Goal: Task Accomplishment & Management: Use online tool/utility

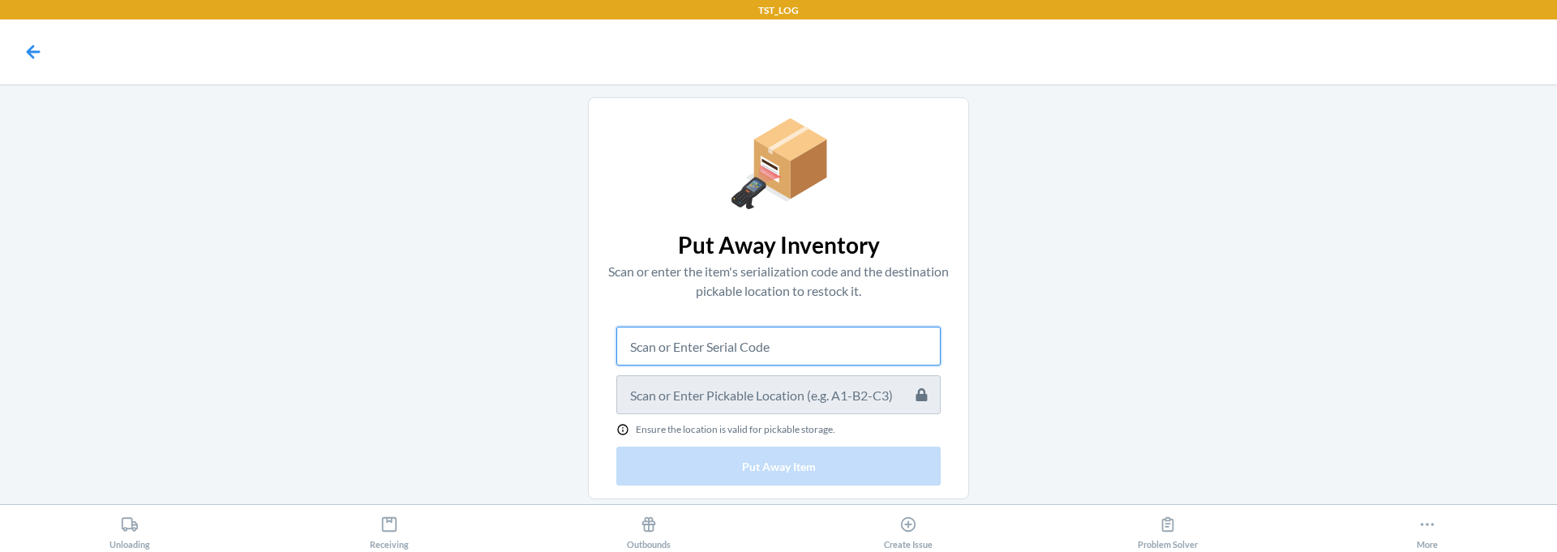
click at [654, 353] on input "text" at bounding box center [778, 346] width 324 height 39
click at [37, 39] on icon at bounding box center [33, 52] width 28 height 28
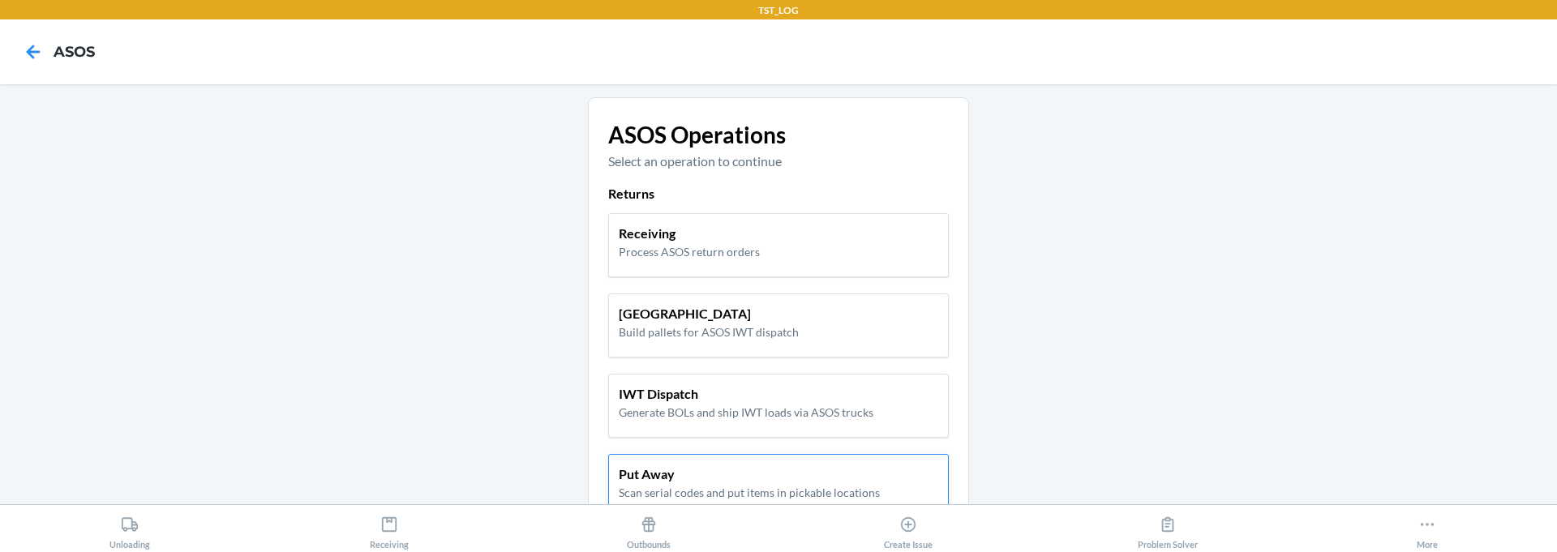
click at [668, 474] on p "Put Away" at bounding box center [749, 474] width 261 height 19
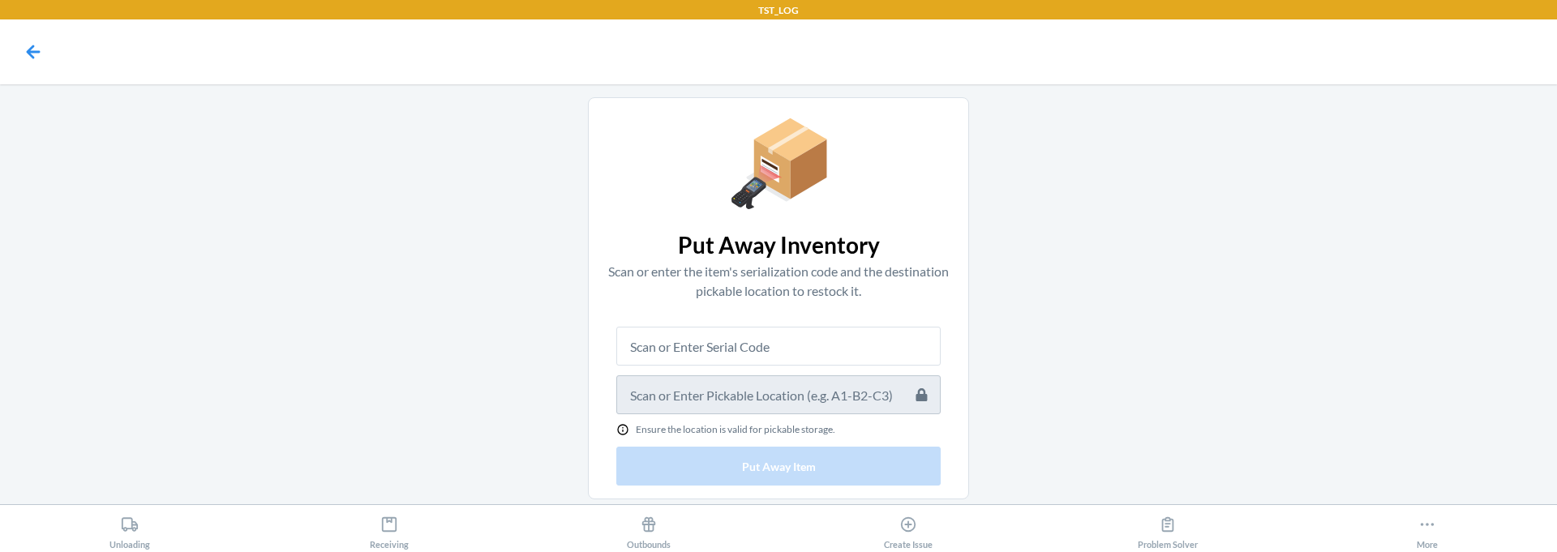
click at [33, 30] on nav at bounding box center [778, 51] width 1557 height 65
click at [27, 57] on icon at bounding box center [33, 52] width 28 height 28
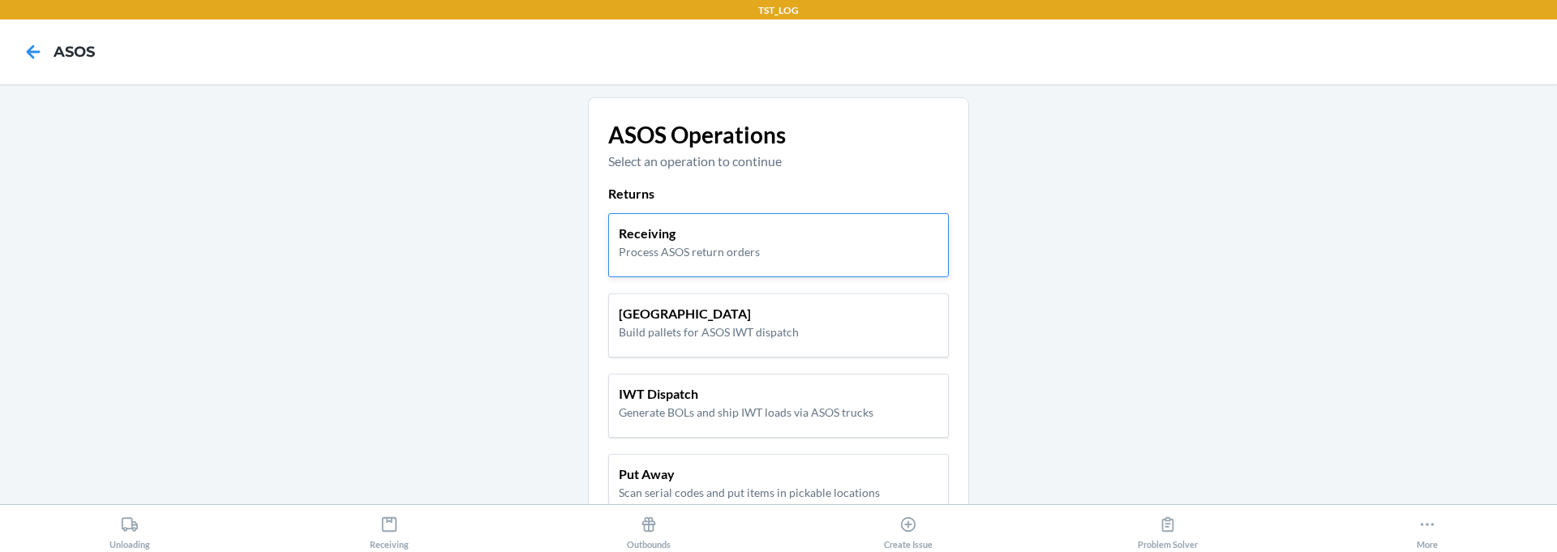
click at [645, 238] on p "Receiving" at bounding box center [689, 233] width 141 height 19
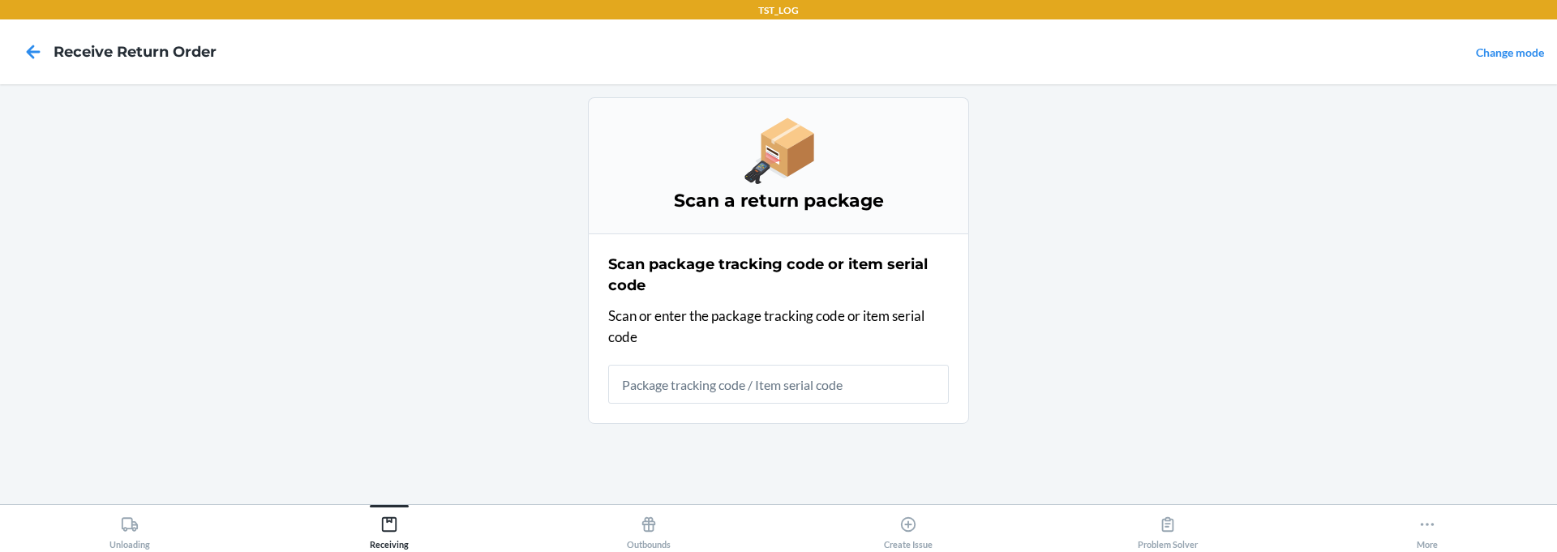
click at [683, 389] on input "text" at bounding box center [778, 384] width 341 height 39
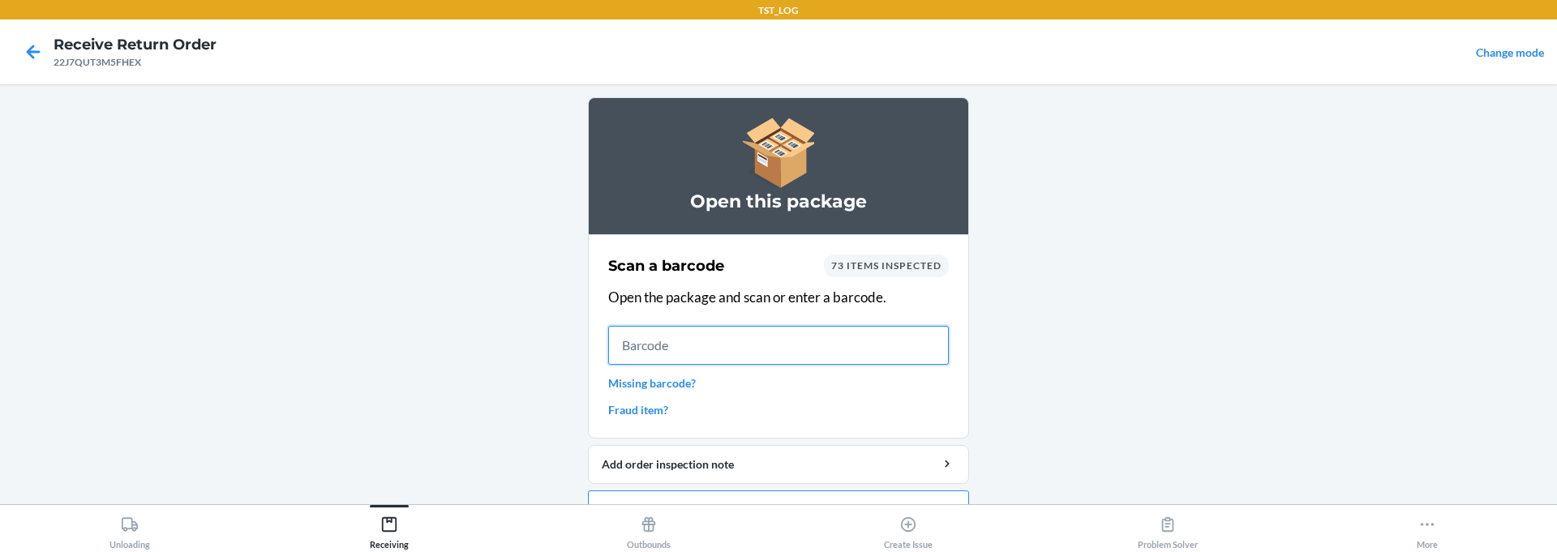
click at [687, 342] on input "text" at bounding box center [778, 345] width 341 height 39
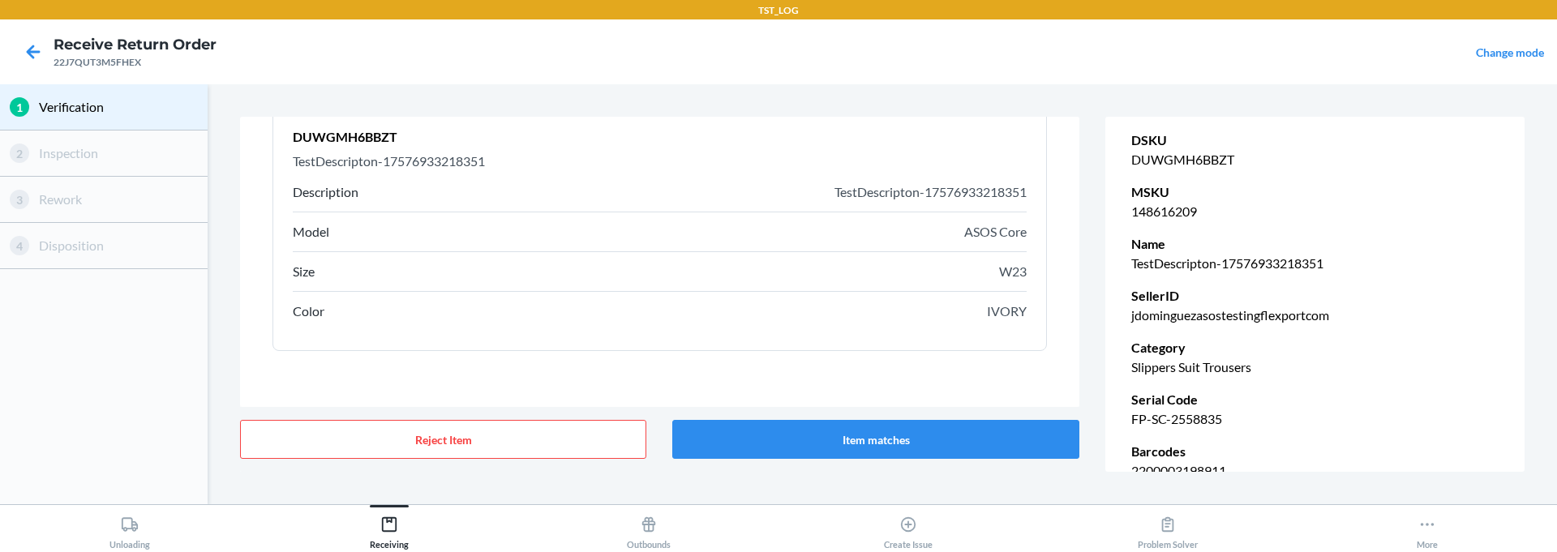
scroll to position [130, 0]
click at [919, 435] on button "Item matches" at bounding box center [875, 439] width 406 height 39
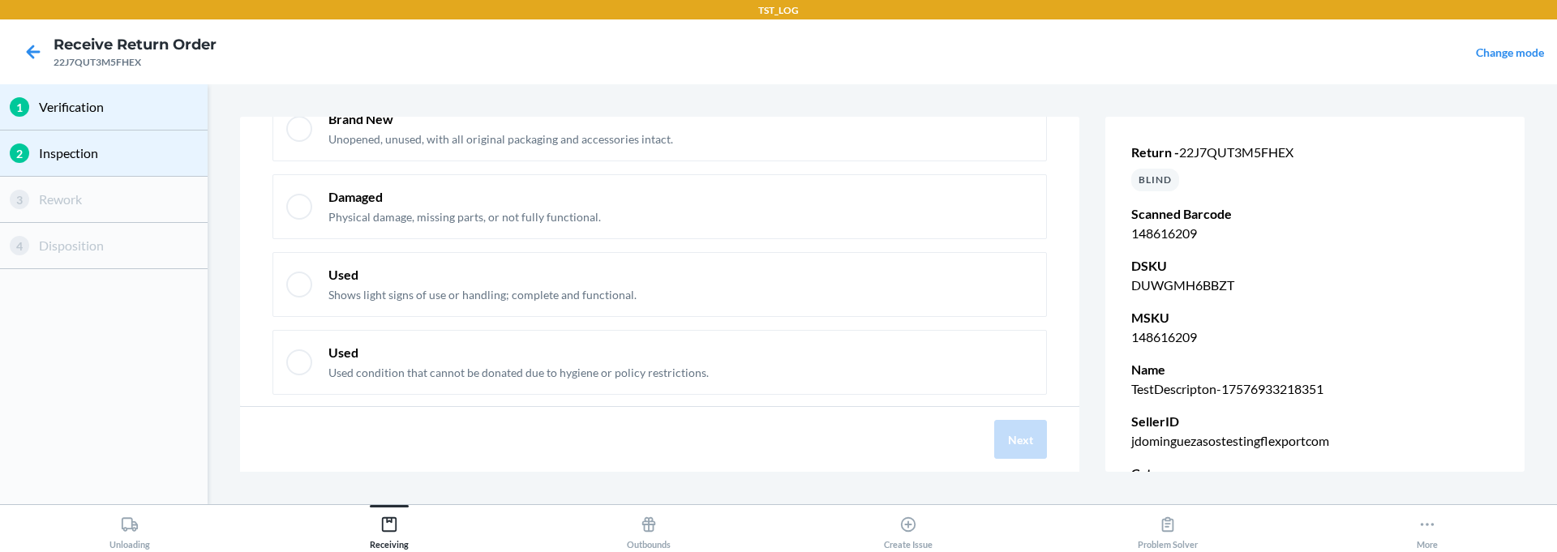
scroll to position [119, 0]
click at [705, 301] on div "Used Shows light signs of use or handling; complete and functional." at bounding box center [659, 283] width 774 height 65
checkbox input "true"
click at [1021, 439] on button "Next" at bounding box center [1020, 439] width 53 height 39
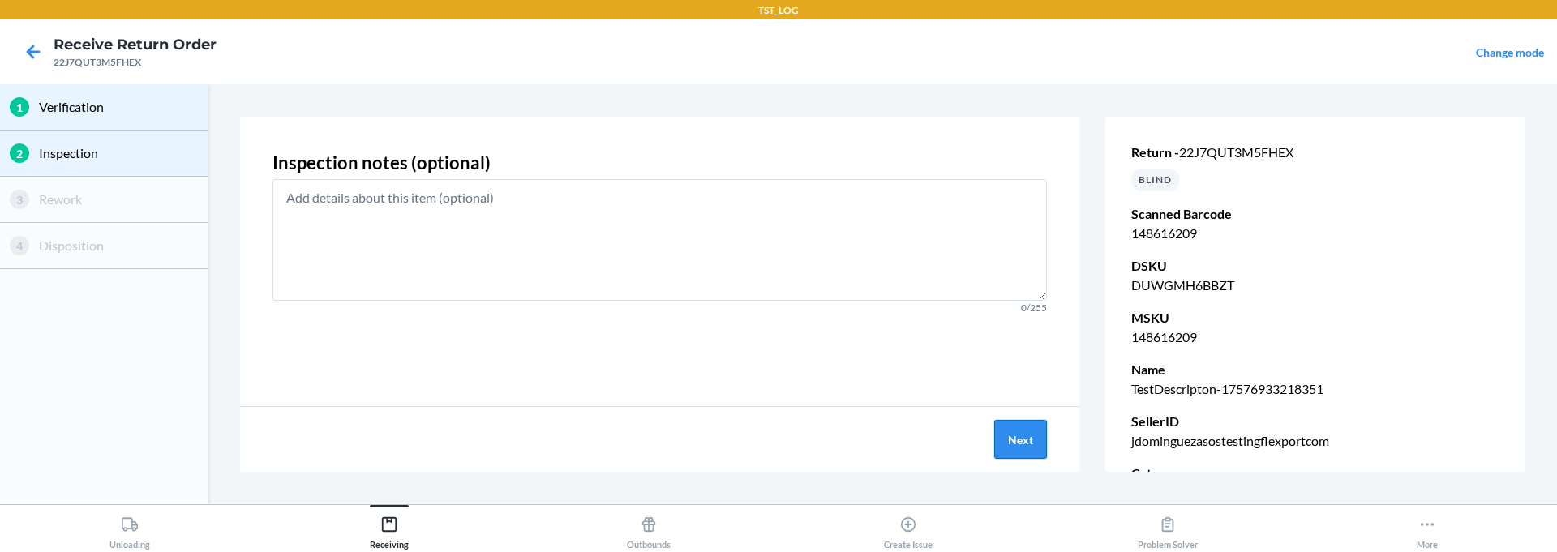
scroll to position [0, 0]
click at [1015, 438] on button "Next" at bounding box center [1020, 439] width 53 height 39
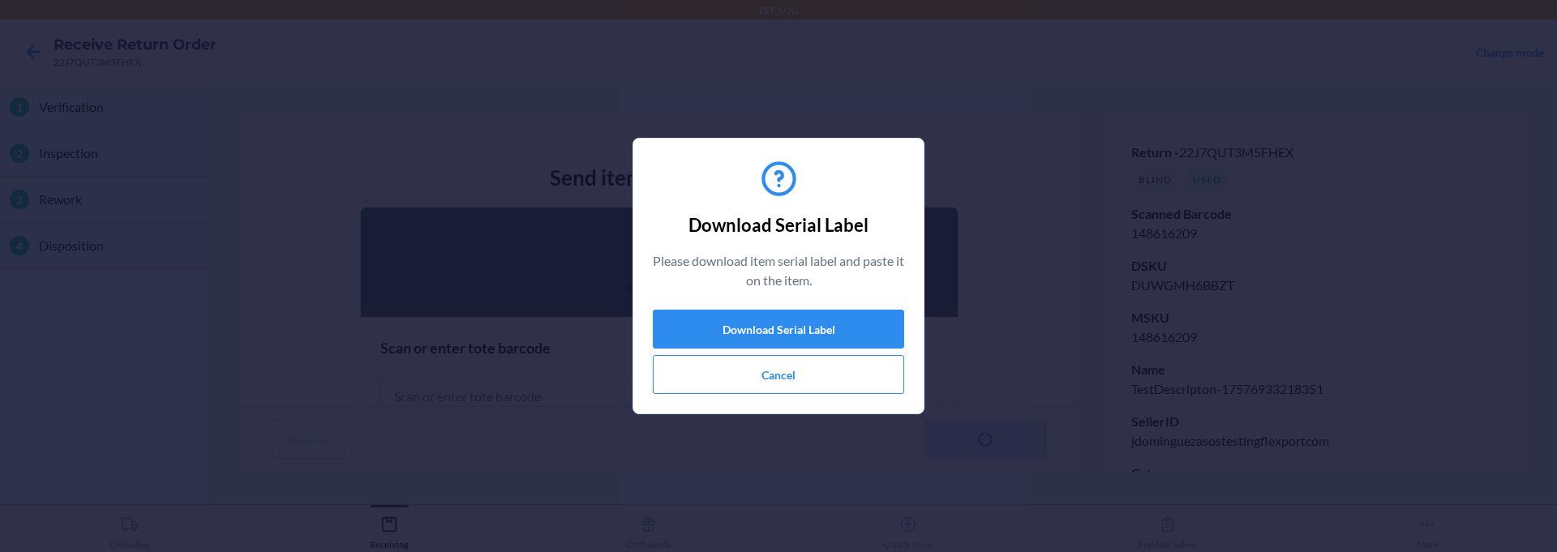
scroll to position [8, 0]
click at [808, 379] on button "Cancel" at bounding box center [778, 374] width 251 height 39
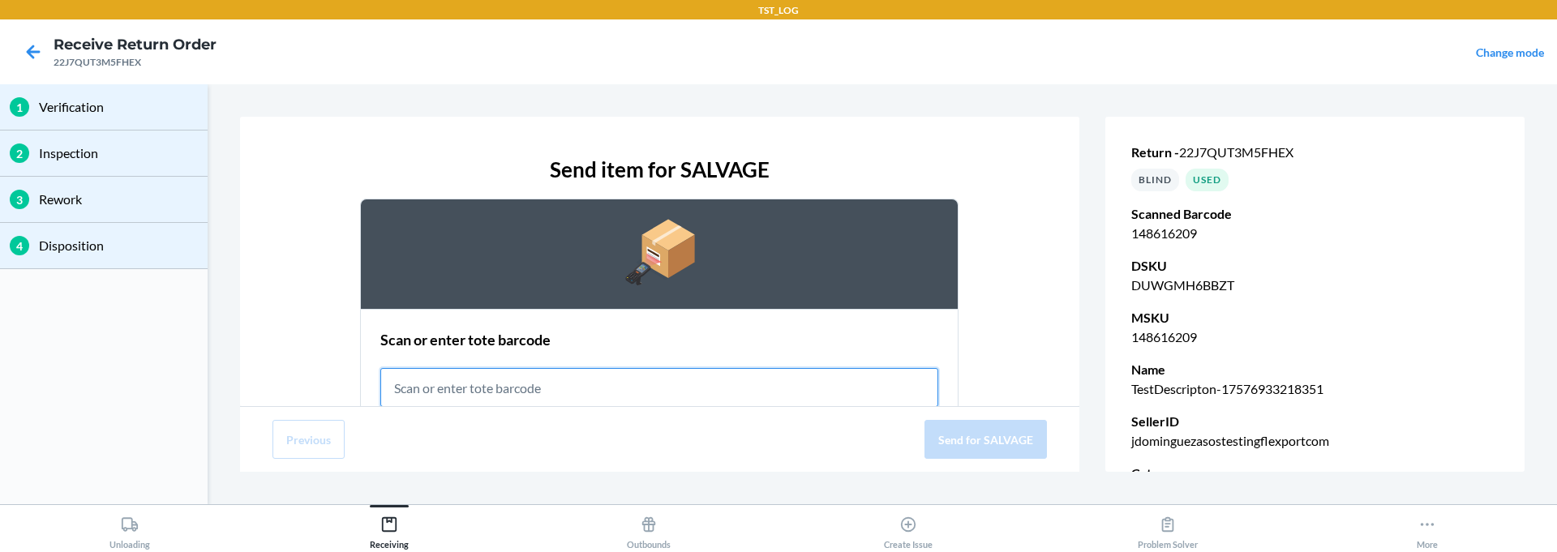
click at [688, 376] on input "text" at bounding box center [659, 387] width 558 height 39
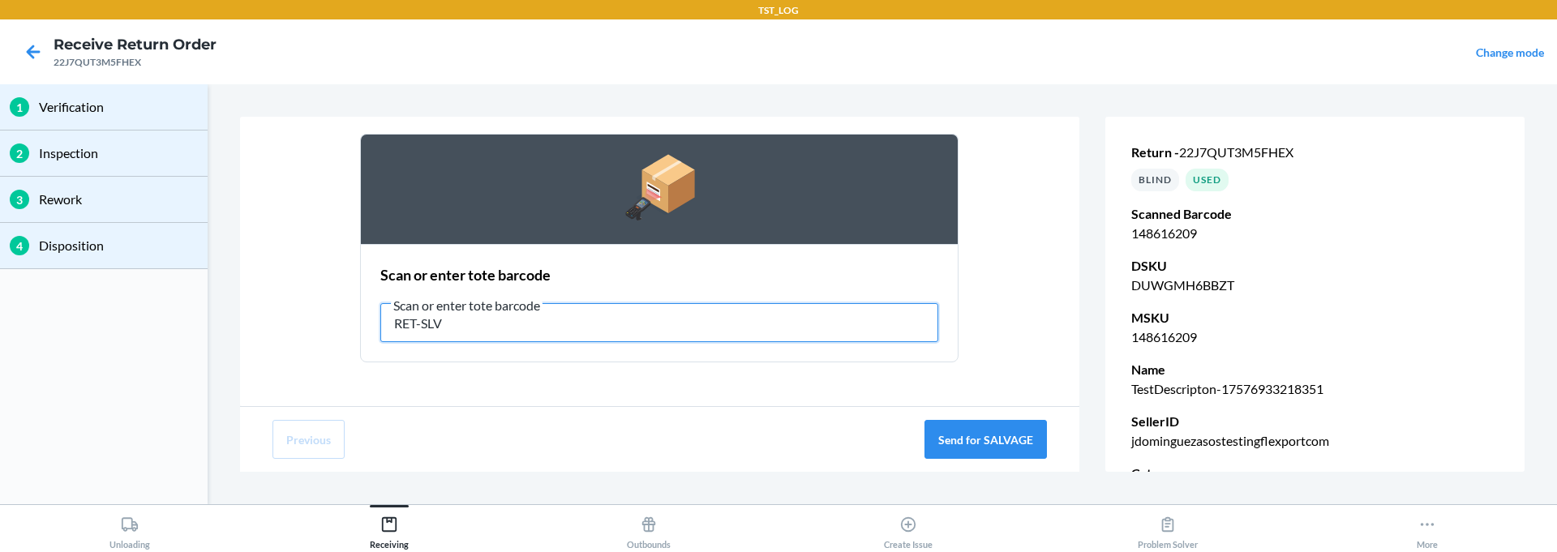
scroll to position [151, 0]
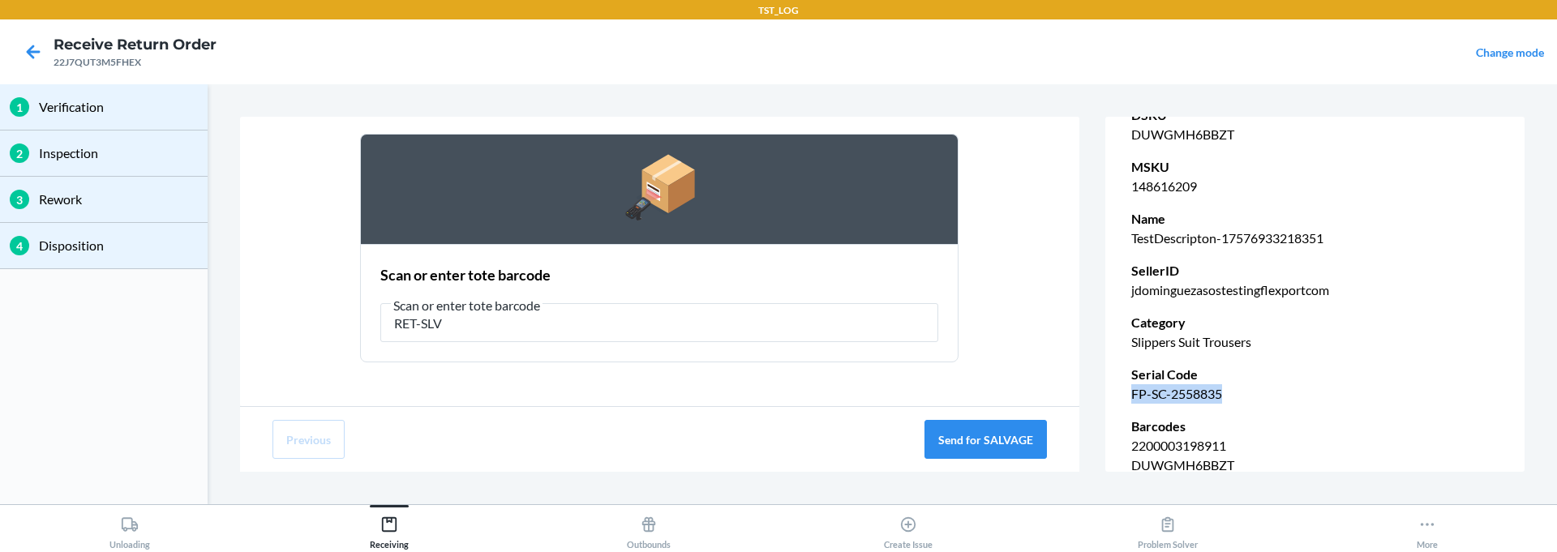
drag, startPoint x: 1129, startPoint y: 392, endPoint x: 1224, endPoint y: 392, distance: 94.9
click at [1224, 392] on div "Return - 22J7QUT3M5FHEX BLIND Used Scanned Barcode 148616209 DSKU DUWGMH6BBZT M…" at bounding box center [1314, 259] width 419 height 600
copy p "FP-SC-2558835"
click at [906, 356] on section "Scan or enter tote barcode Scan or enter tote barcode RET-SLV" at bounding box center [659, 303] width 598 height 118
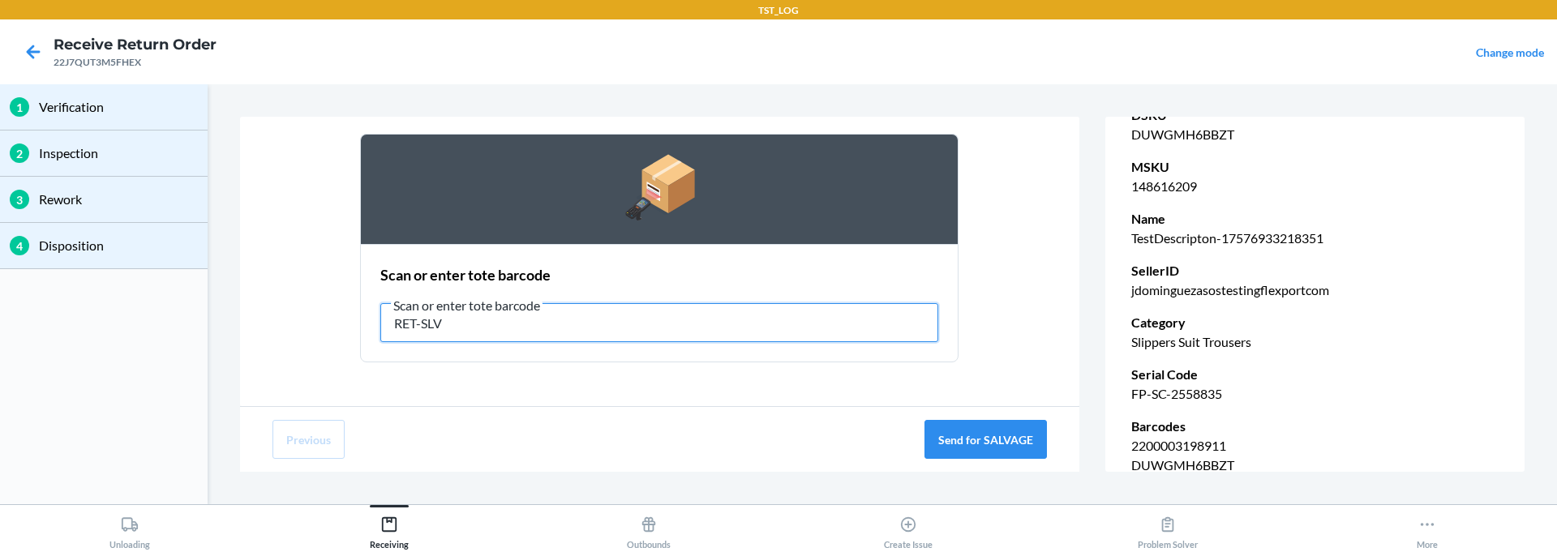
click at [790, 317] on input "RET-SLV" at bounding box center [659, 322] width 558 height 39
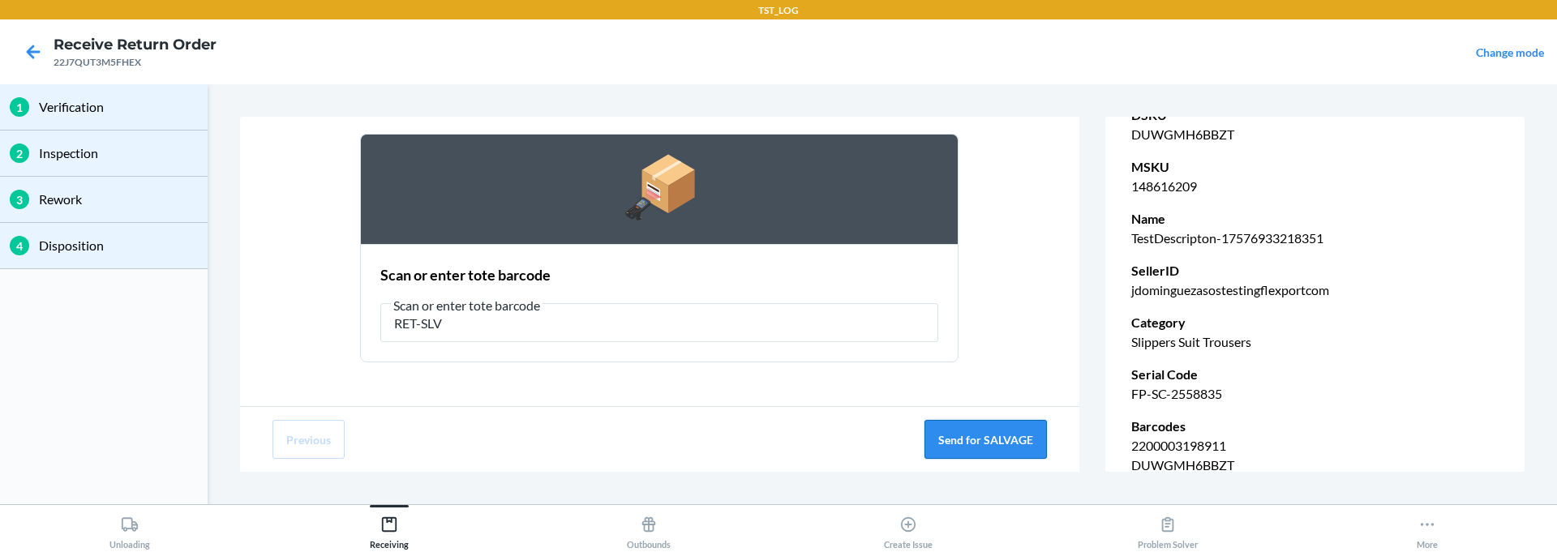
click at [958, 443] on button "Send for SALVAGE" at bounding box center [985, 439] width 122 height 39
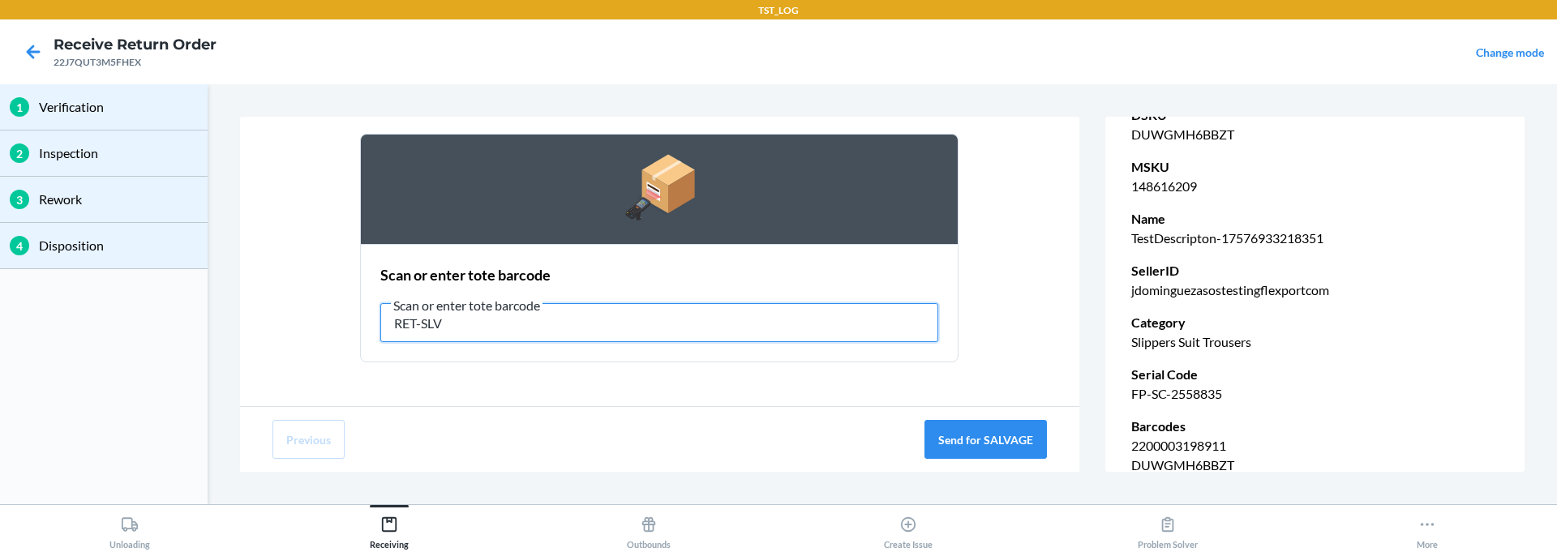
click at [455, 324] on input "RET-SLV" at bounding box center [659, 322] width 558 height 39
click at [492, 323] on input "RET-SLV" at bounding box center [659, 322] width 558 height 39
drag, startPoint x: 492, startPoint y: 323, endPoint x: 352, endPoint y: 323, distance: 140.3
click at [352, 323] on div "Send item for SALVAGE Scan or enter tote barcode Scan or enter tote barcode RET…" at bounding box center [659, 225] width 774 height 299
paste input "REWORK-DFW-1"
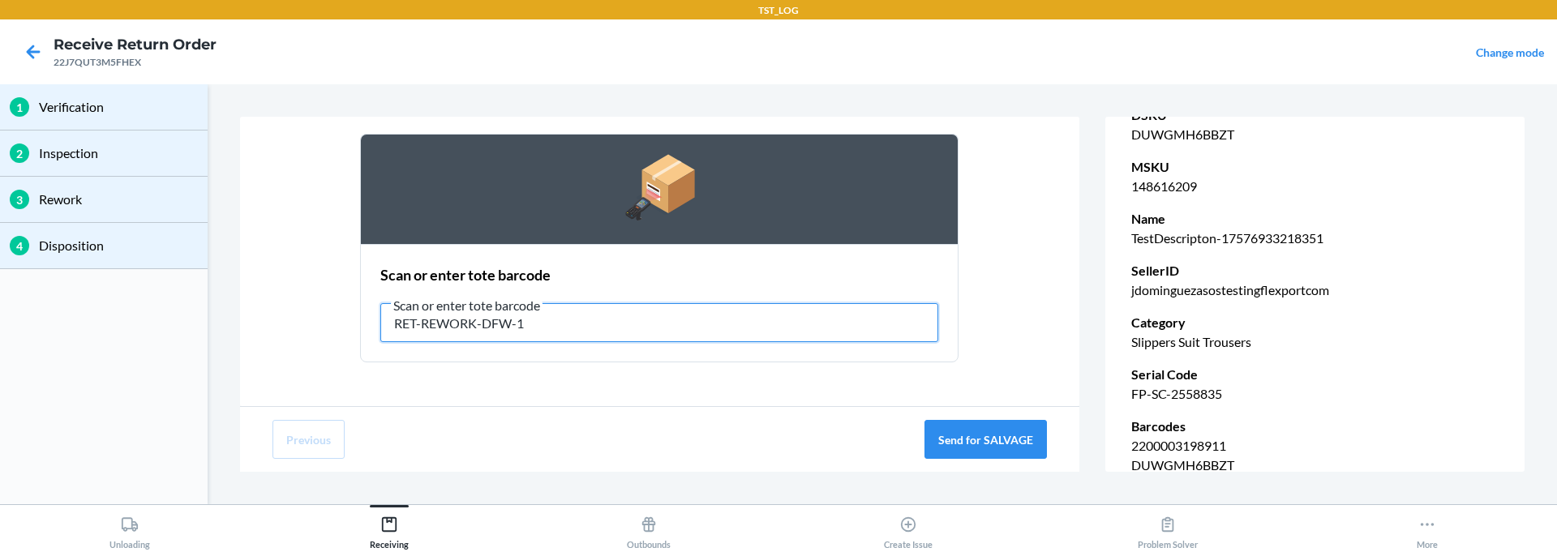
drag, startPoint x: 546, startPoint y: 322, endPoint x: 343, endPoint y: 307, distance: 204.0
click at [343, 307] on div "Send item for SALVAGE Scan or enter tote barcode Scan or enter tote barcode RET…" at bounding box center [659, 225] width 774 height 299
paste input "DMG"
type input "RET-DMG"
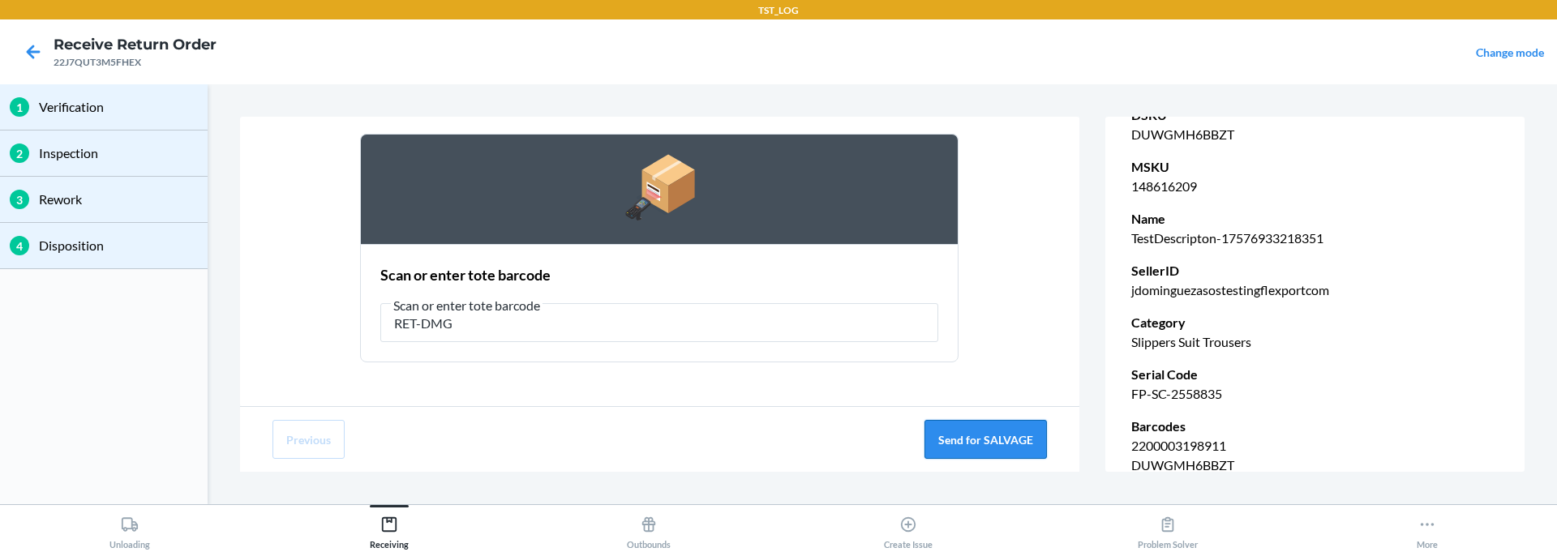
click at [966, 442] on button "Send for SALVAGE" at bounding box center [985, 439] width 122 height 39
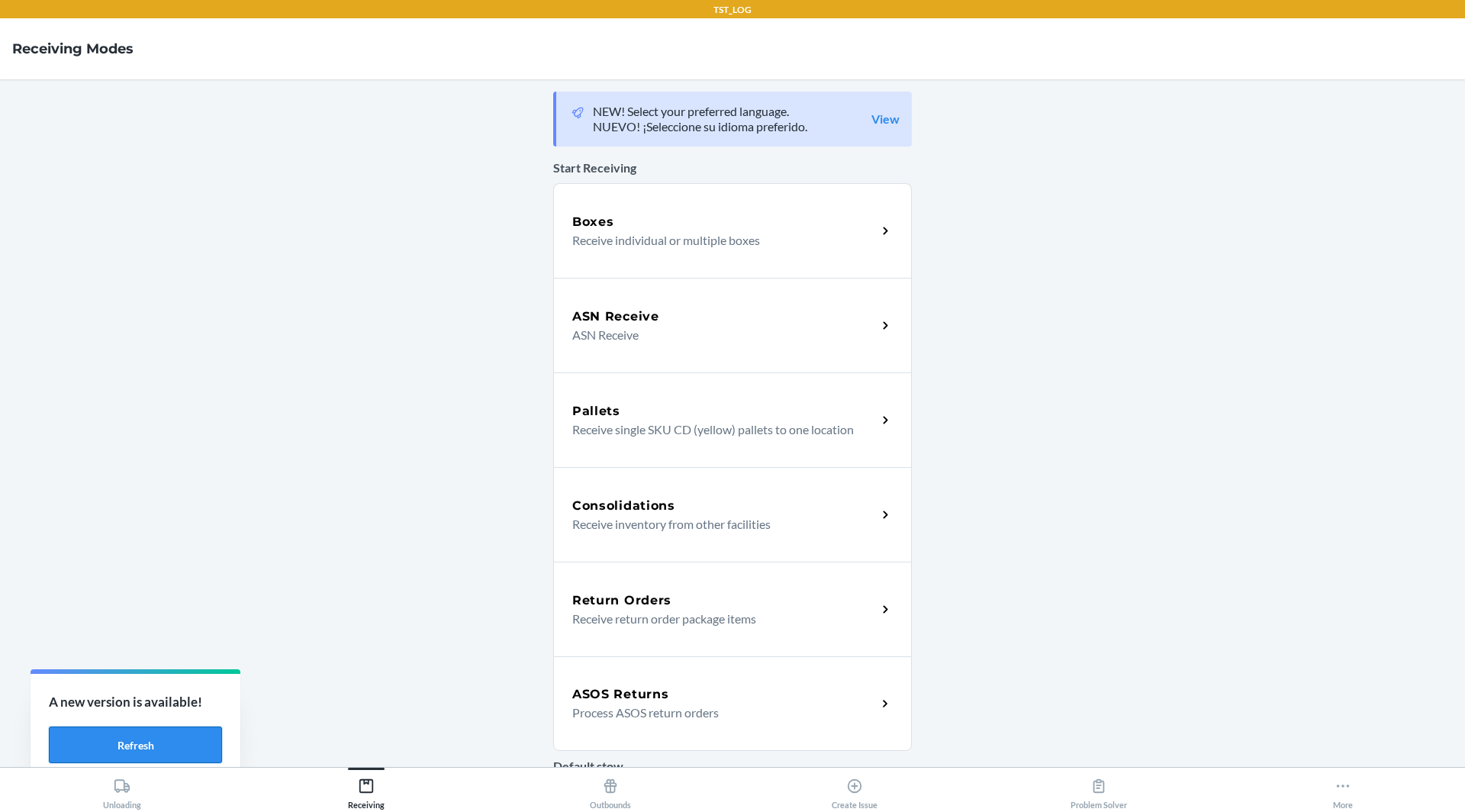
click at [149, 753] on button "Refresh" at bounding box center [135, 744] width 173 height 37
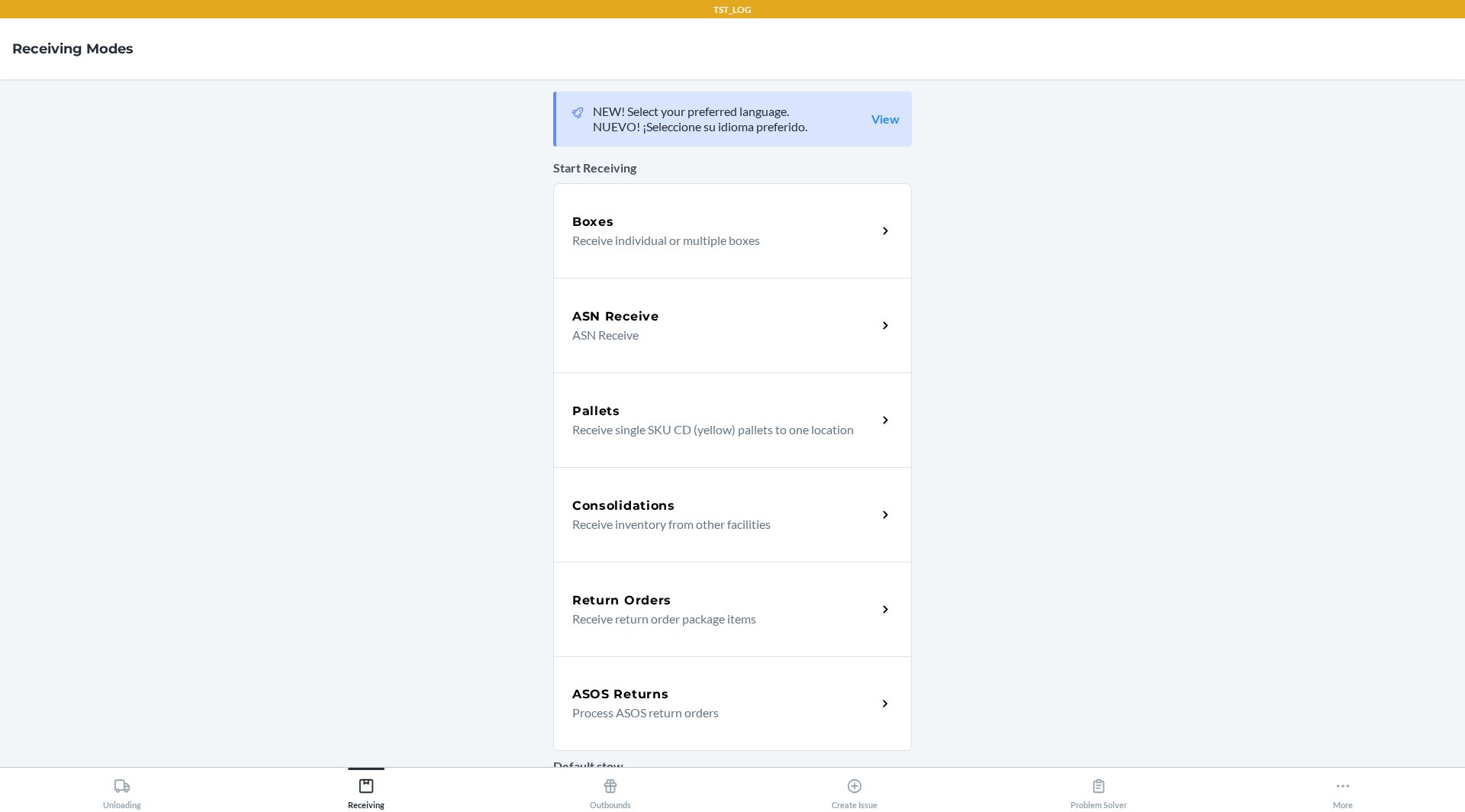
click at [616, 704] on p "Process ASOS return orders" at bounding box center [718, 712] width 293 height 18
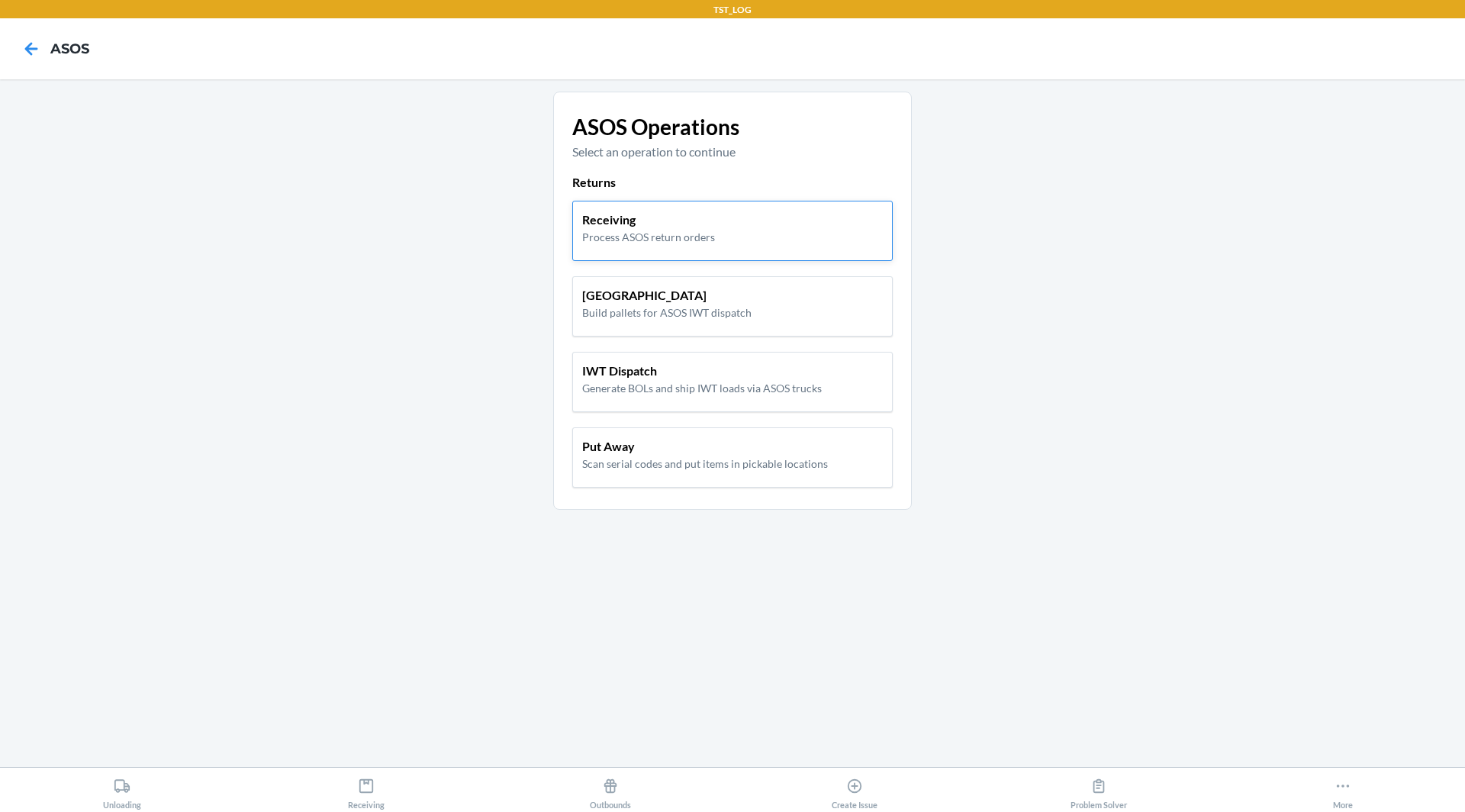
click at [678, 240] on p "Process ASOS return orders" at bounding box center [648, 236] width 133 height 16
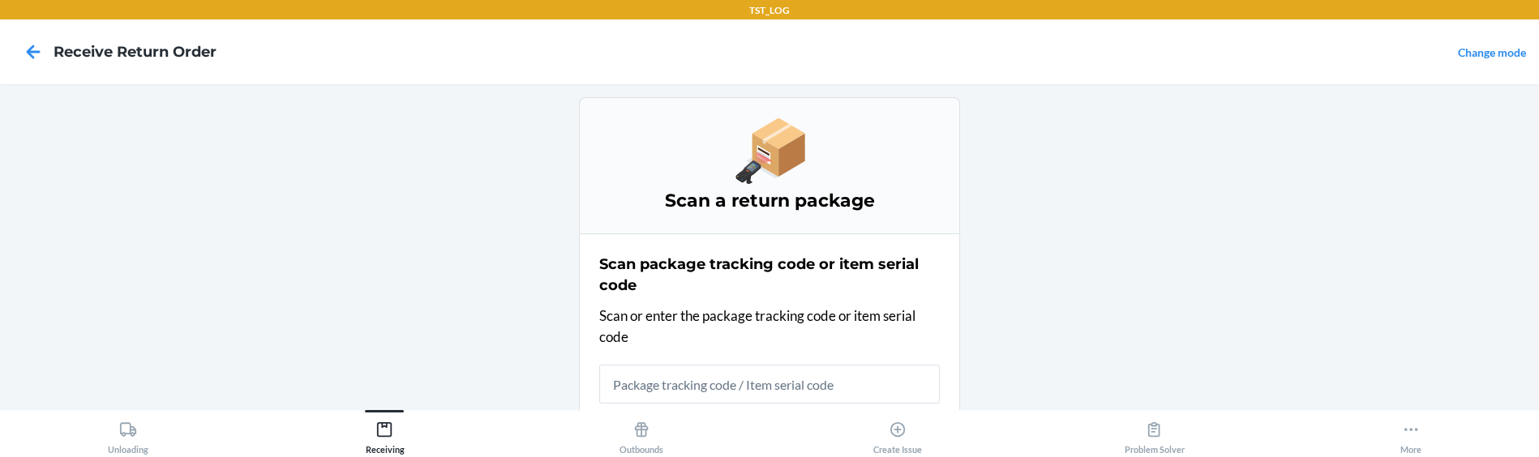
scroll to position [25, 0]
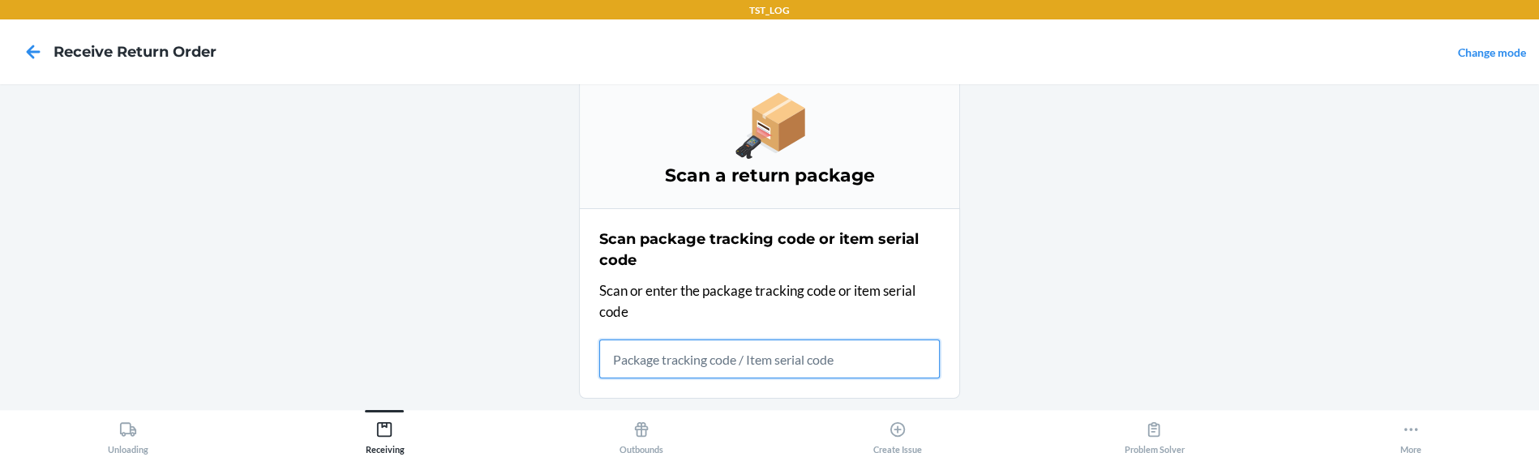
click at [684, 362] on input "text" at bounding box center [769, 359] width 341 height 39
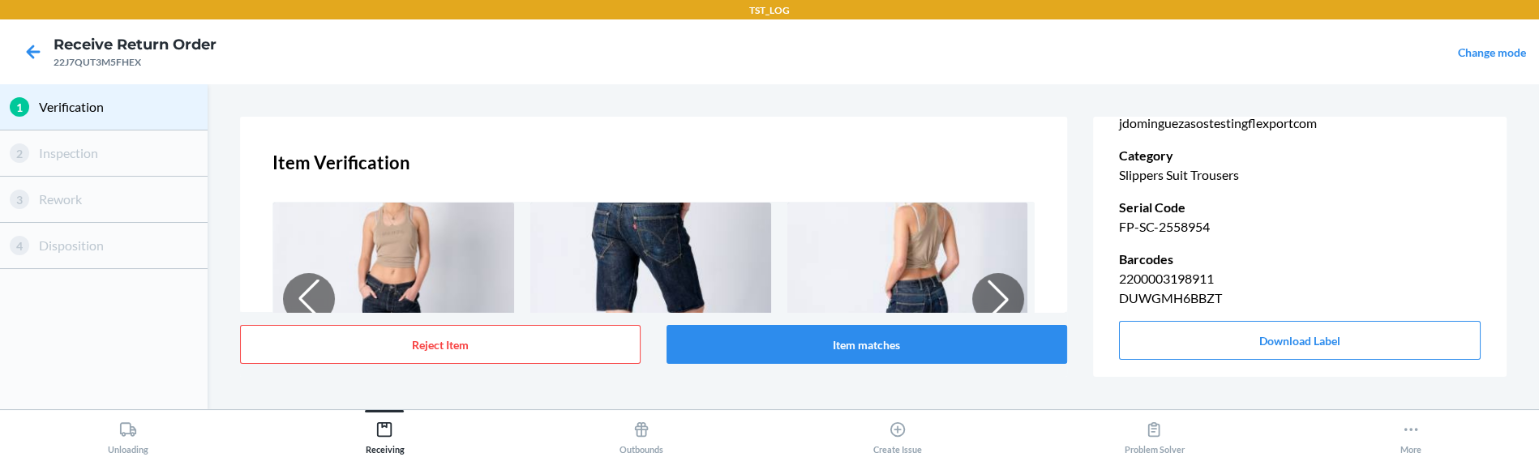
scroll to position [329, 0]
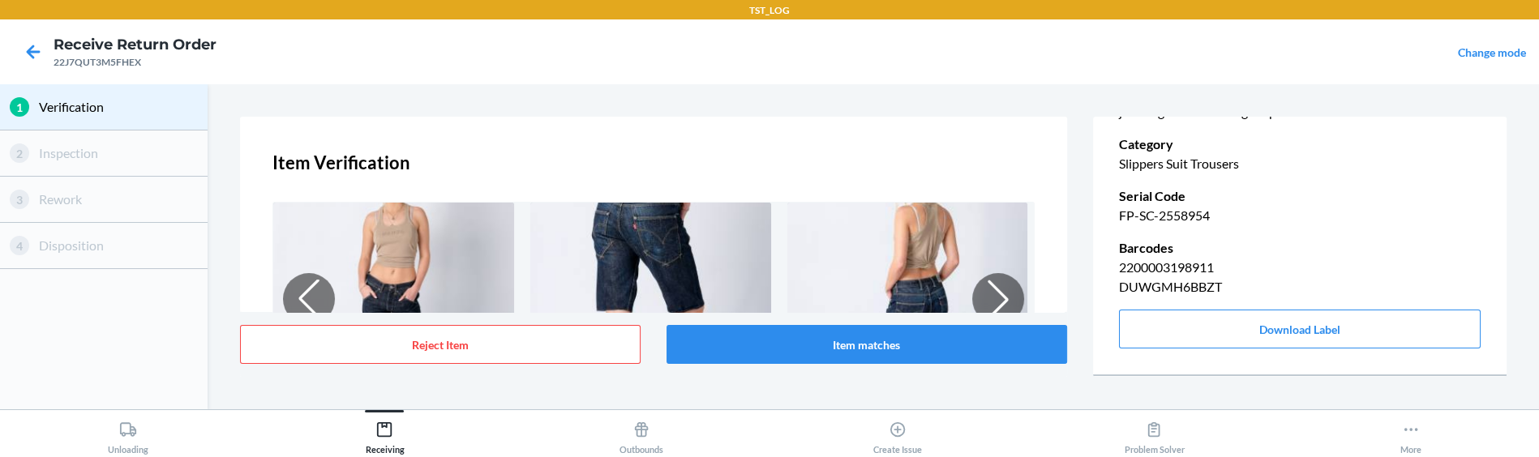
click at [1172, 214] on p "FP-SC-2558954" at bounding box center [1300, 215] width 362 height 19
copy p "2558954"
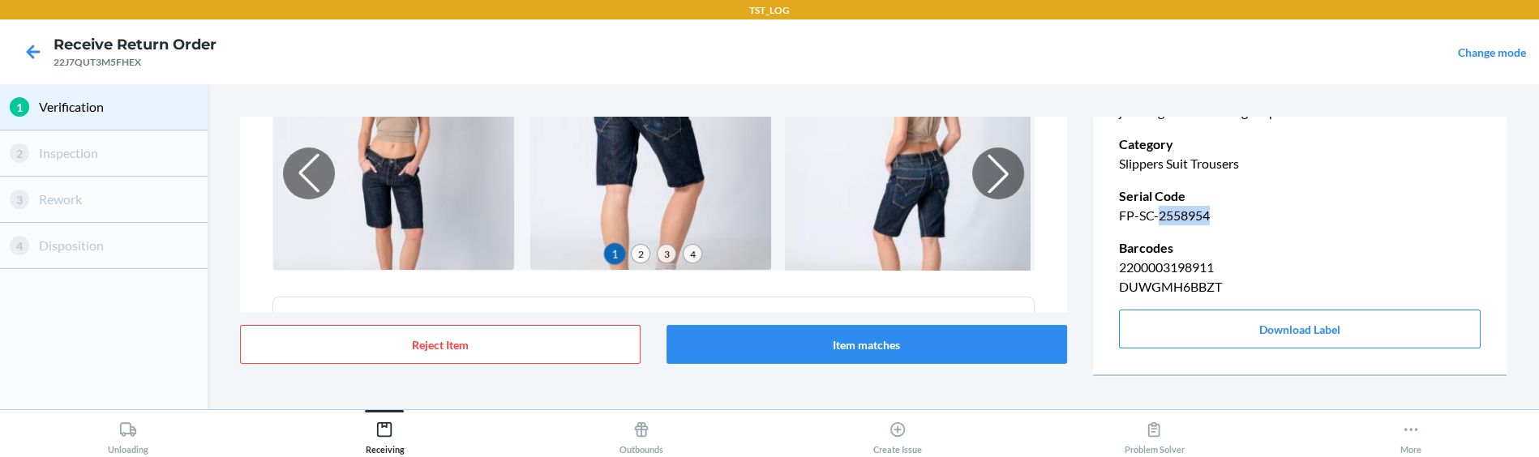
scroll to position [410, 0]
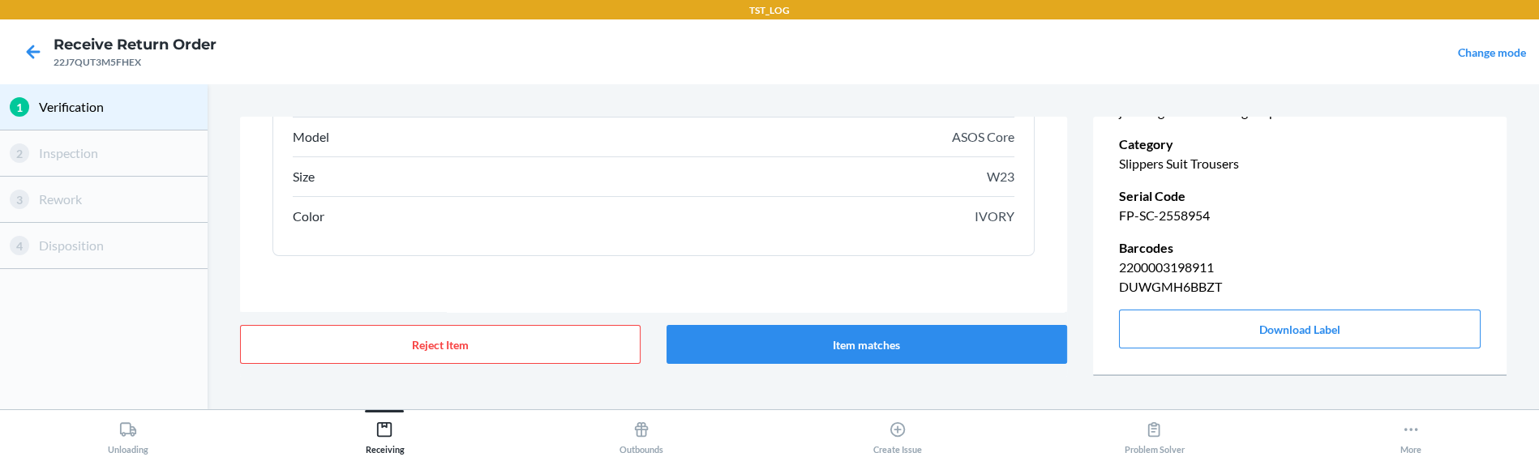
click at [953, 302] on div "Item Verification 1 2 3 4 DUWGMH6BBZT TestDescripton-17576933218351 Description…" at bounding box center [653, 214] width 827 height 195
click at [942, 336] on button "Item matches" at bounding box center [866, 344] width 401 height 39
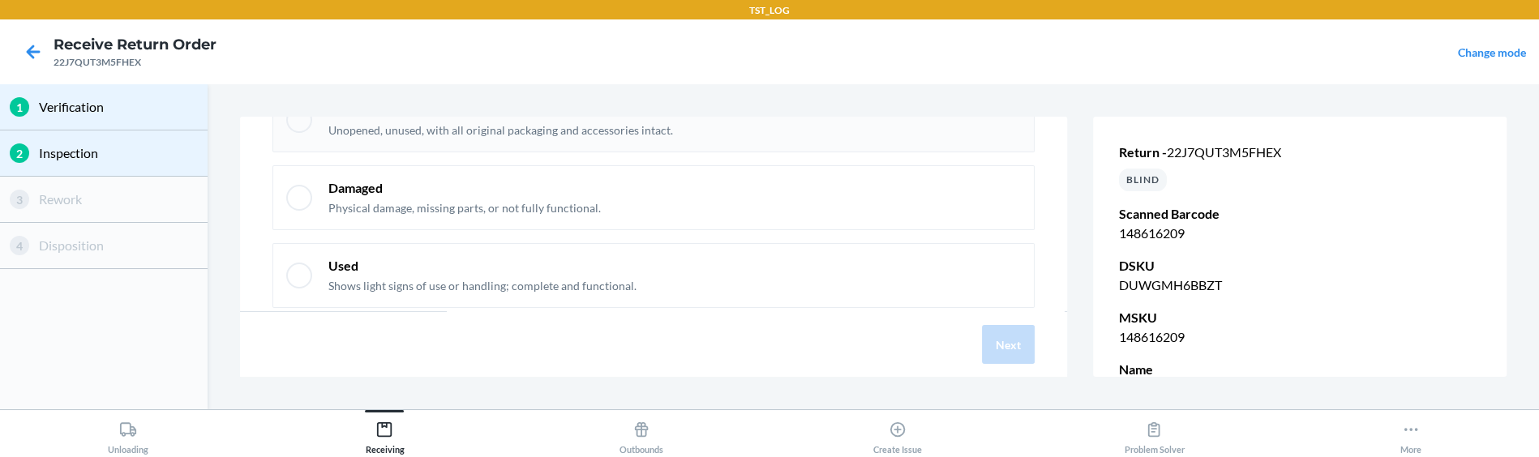
scroll to position [135, 0]
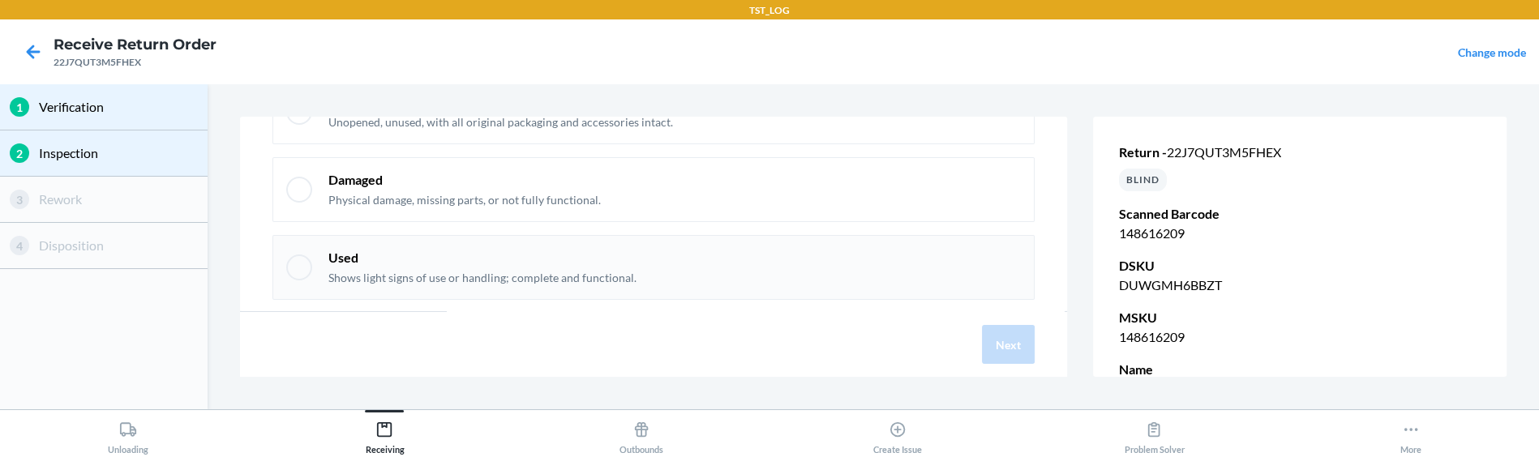
click at [831, 258] on div "Used Shows light signs of use or handling; complete and functional." at bounding box center [674, 267] width 692 height 37
checkbox input "true"
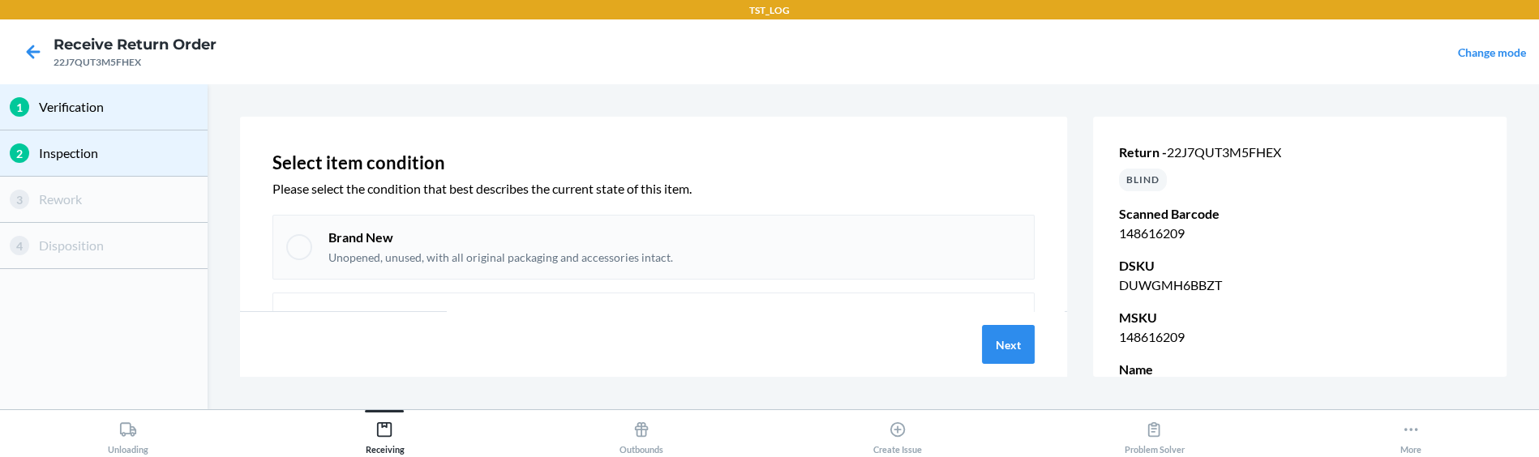
click at [834, 233] on div "Brand New Unopened, unused, with all original packaging and accessories intact." at bounding box center [674, 247] width 692 height 37
checkbox input "true"
checkbox input "false"
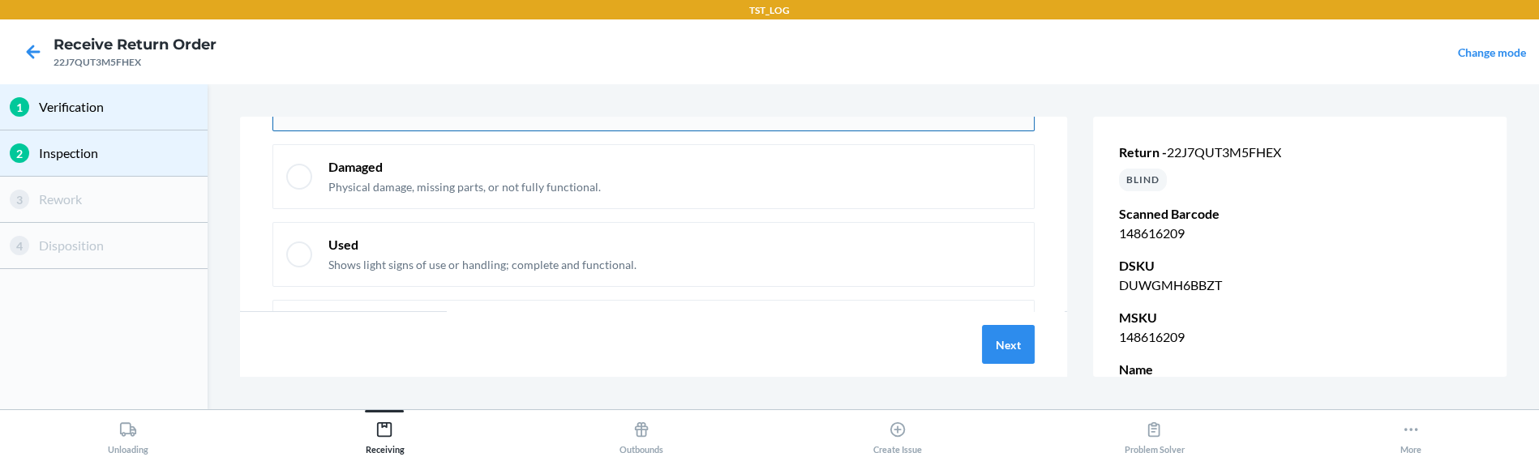
scroll to position [171, 0]
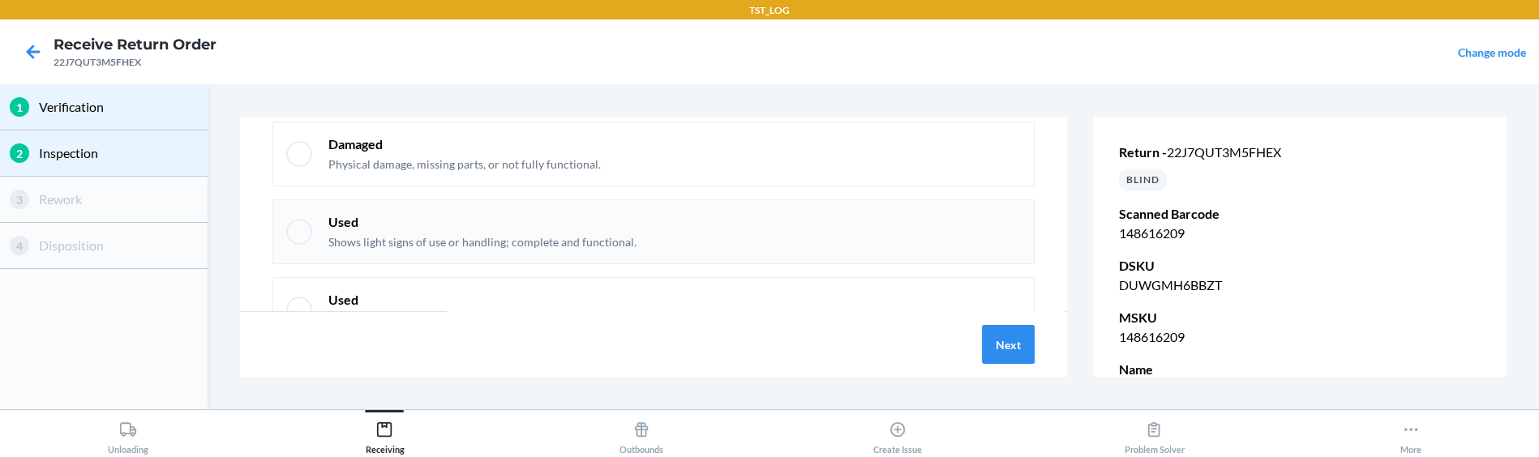
click at [872, 243] on div "Used Shows light signs of use or handling; complete and functional." at bounding box center [674, 231] width 692 height 37
checkbox input "false"
checkbox input "true"
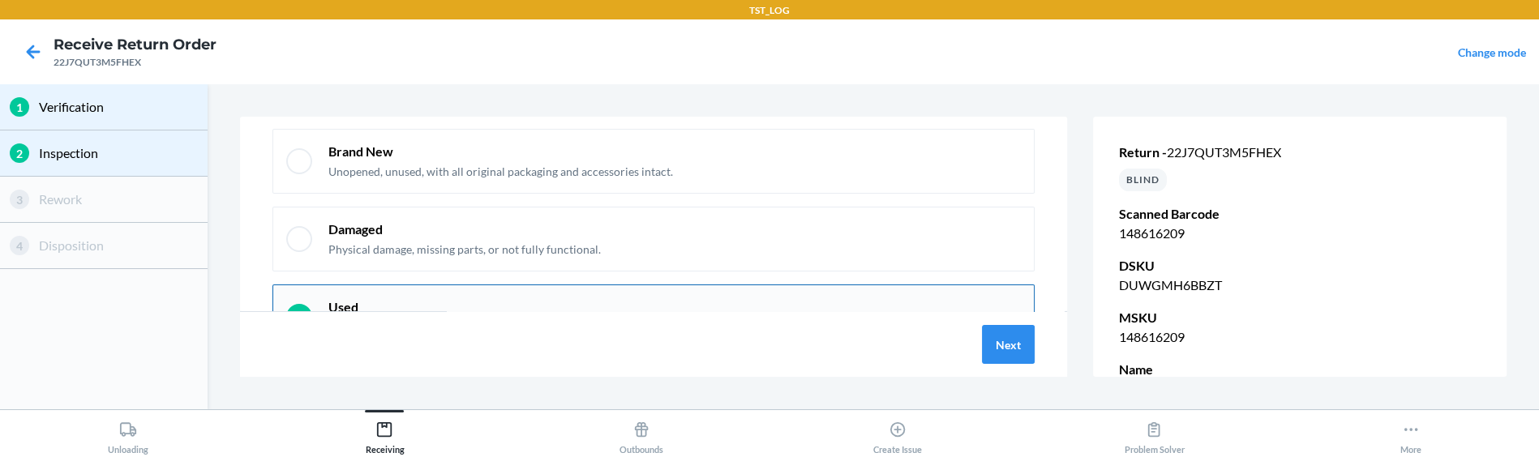
scroll to position [0, 0]
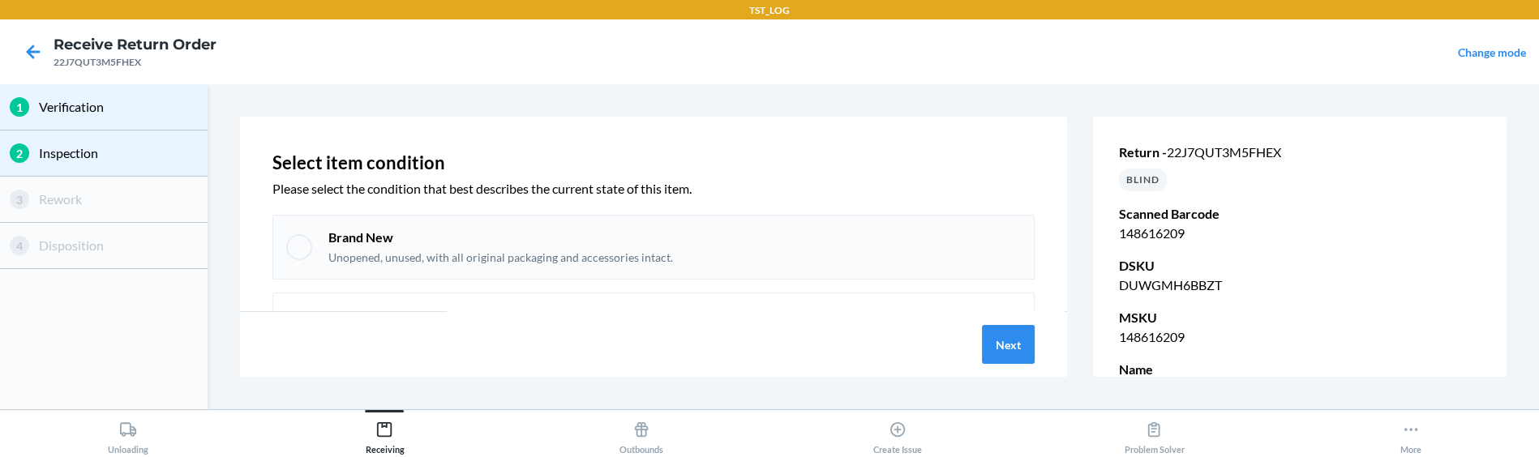
click at [919, 248] on div "Brand New Unopened, unused, with all original packaging and accessories intact." at bounding box center [674, 247] width 692 height 37
checkbox input "true"
checkbox input "false"
click at [1020, 350] on button "Next" at bounding box center [1008, 344] width 53 height 39
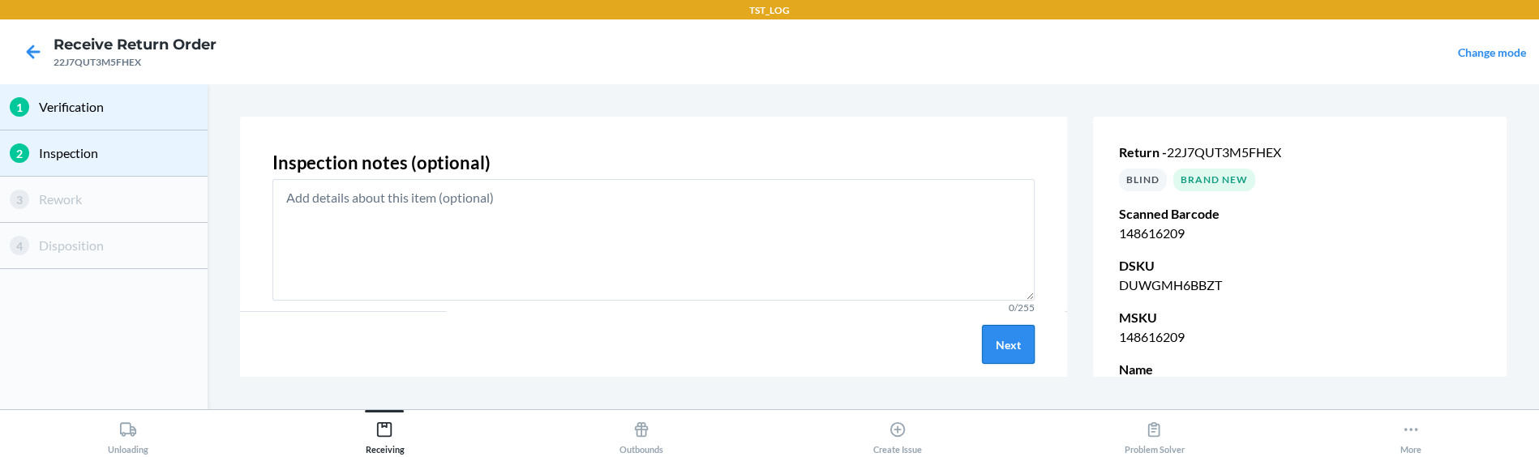
click at [1020, 350] on button "Next" at bounding box center [1008, 344] width 53 height 39
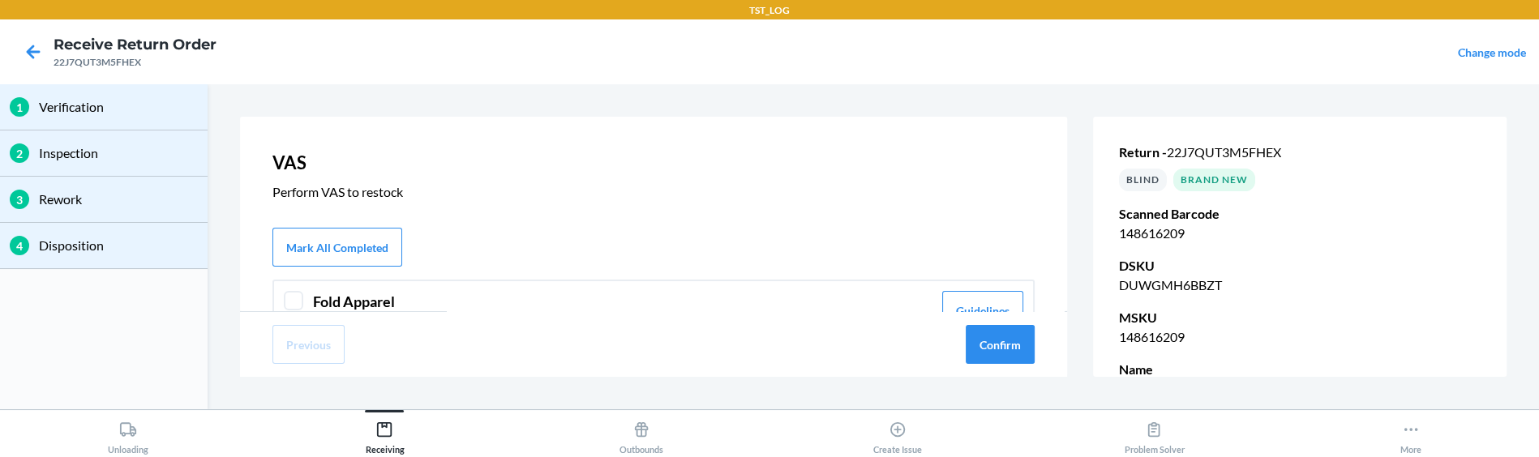
scroll to position [49, 0]
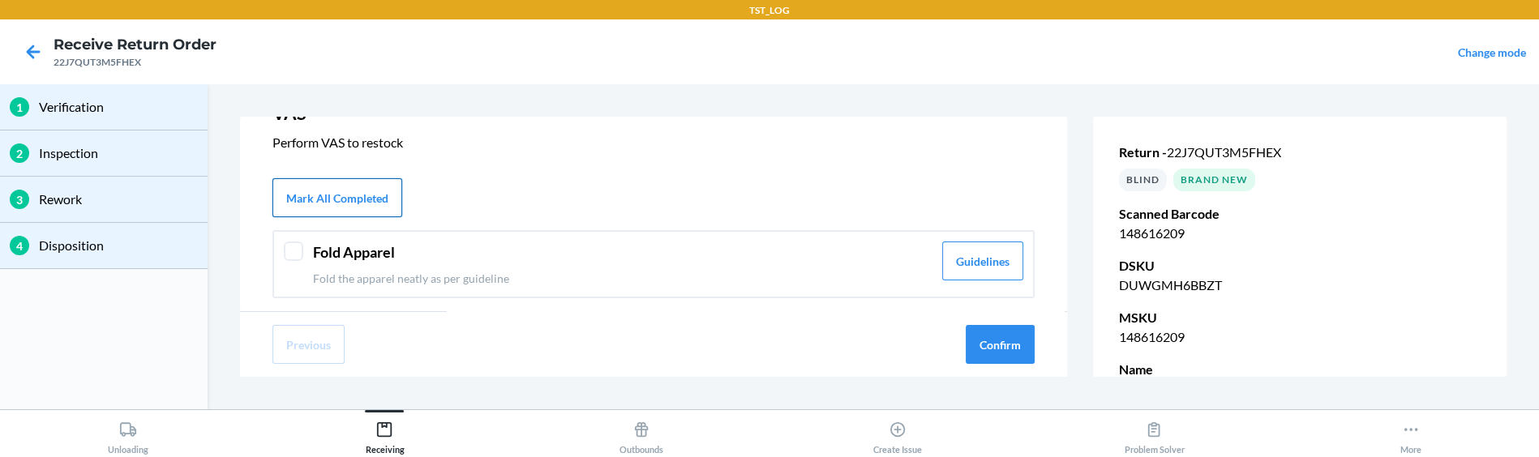
click at [334, 185] on button "Mark All Completed" at bounding box center [337, 197] width 130 height 39
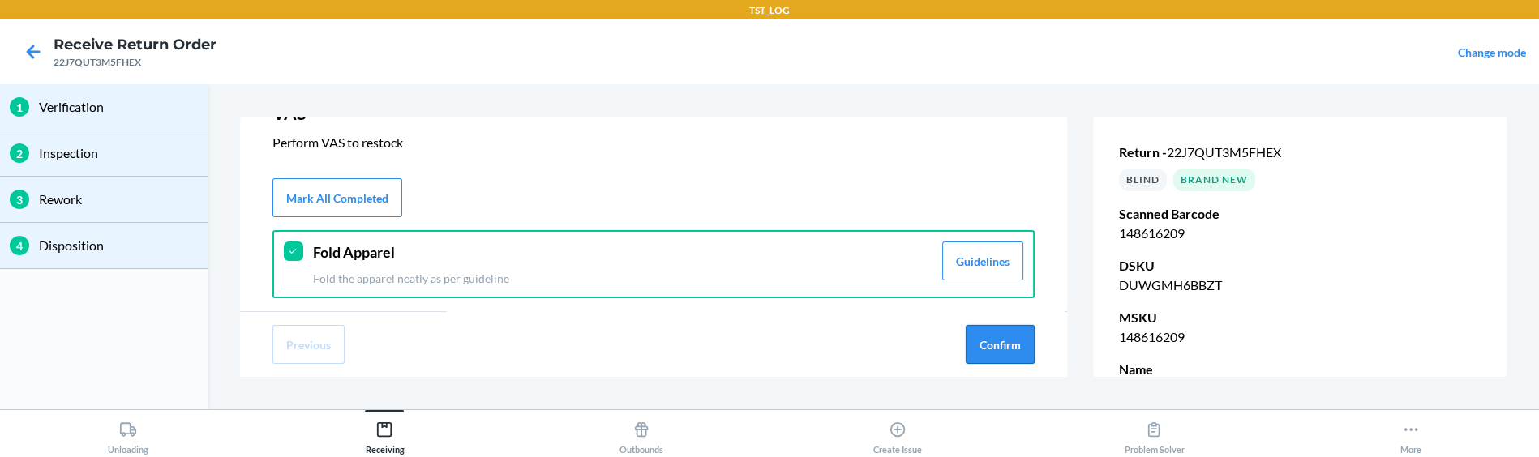
click at [986, 342] on button "Confirm" at bounding box center [1000, 344] width 69 height 39
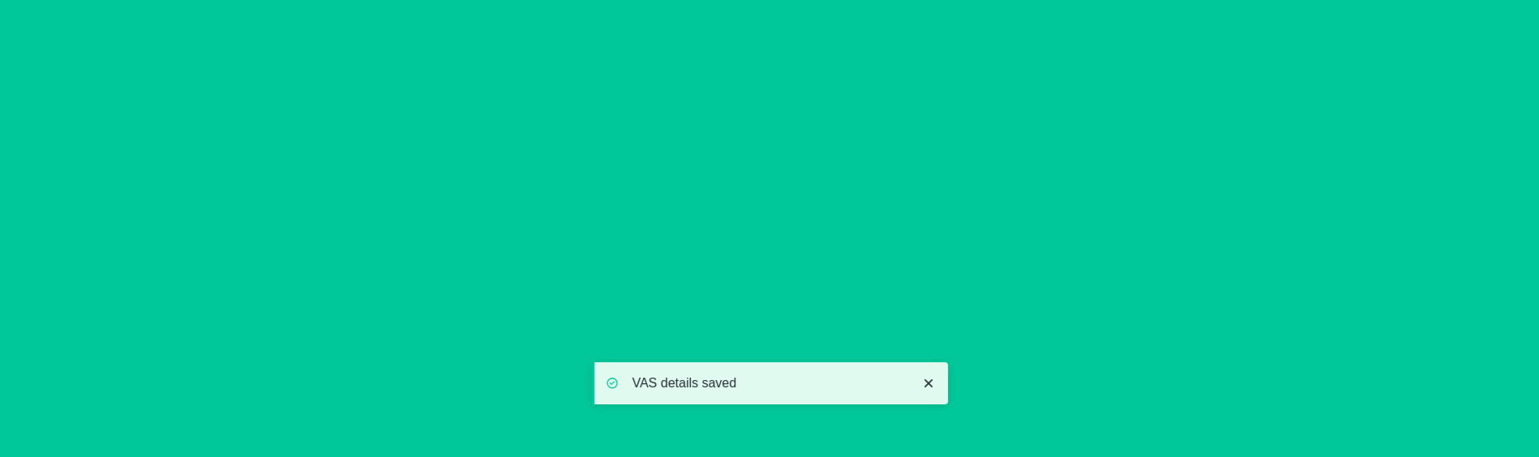
scroll to position [180, 0]
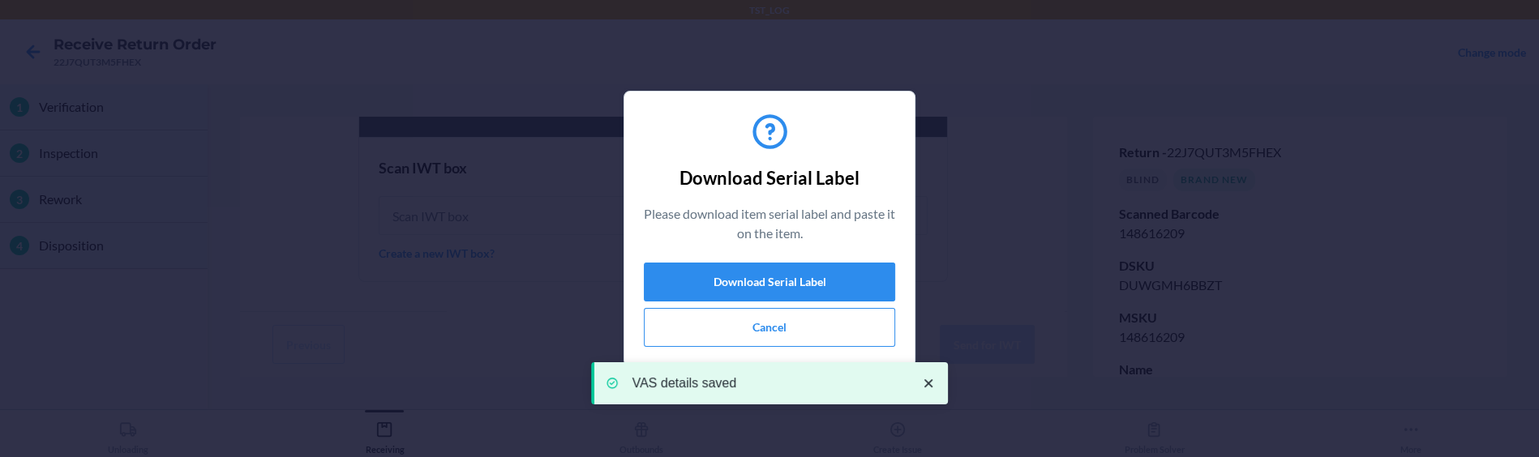
click at [835, 336] on div "VAS details saved" at bounding box center [769, 384] width 357 height 120
click at [834, 332] on div "VAS details saved" at bounding box center [769, 384] width 357 height 120
click at [927, 377] on icon "close toast" at bounding box center [928, 383] width 16 height 16
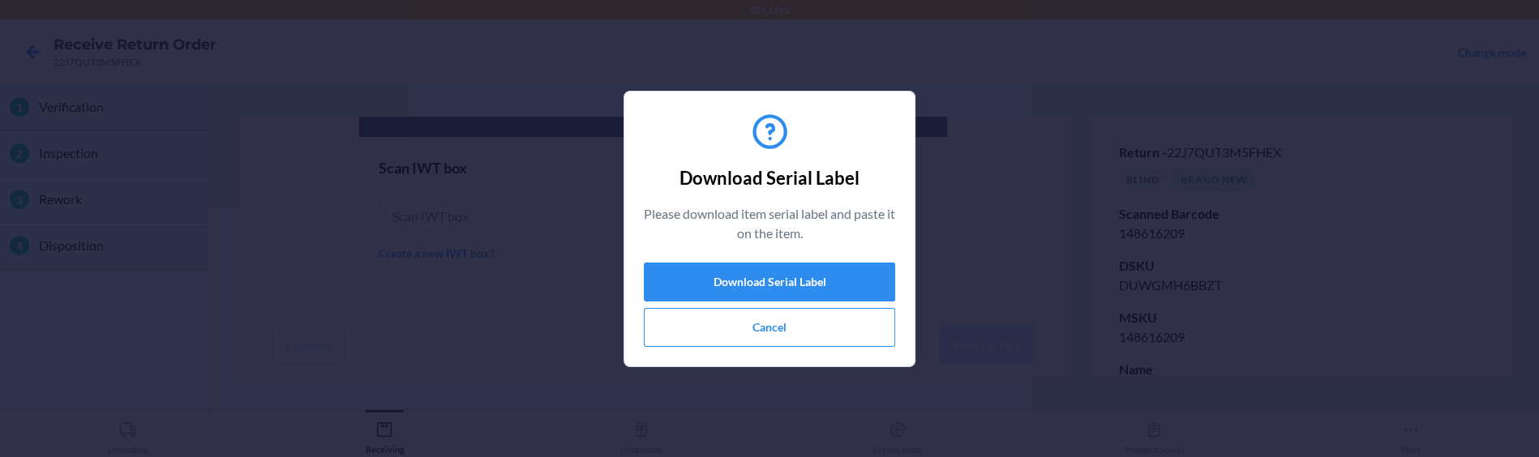
click at [823, 337] on div "TST_LOG Receive Return Order 22J7QUT3M5FHEX Change mode 1 Verification 2 Inspec…" at bounding box center [769, 228] width 1539 height 457
click at [786, 324] on button "Cancel" at bounding box center [769, 327] width 251 height 39
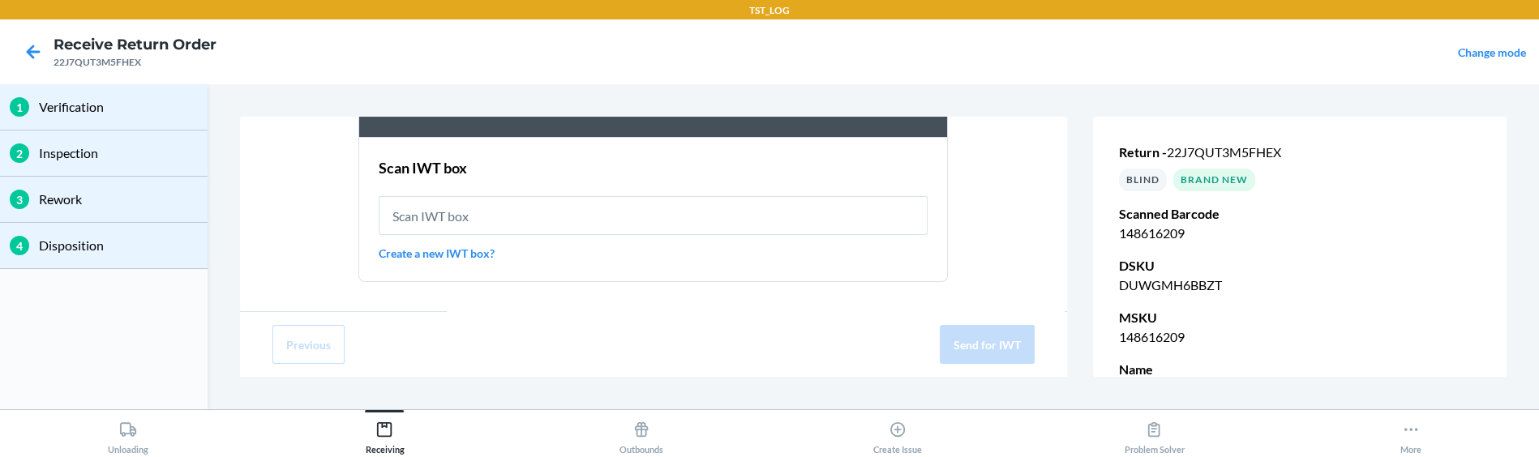
click at [625, 186] on div "Scan IWT box Create a new IWT box?" at bounding box center [653, 209] width 549 height 114
click at [454, 242] on div "Scan IWT box Create a new IWT box?" at bounding box center [653, 209] width 549 height 114
click at [447, 250] on link "Create a new IWT box?" at bounding box center [653, 253] width 549 height 17
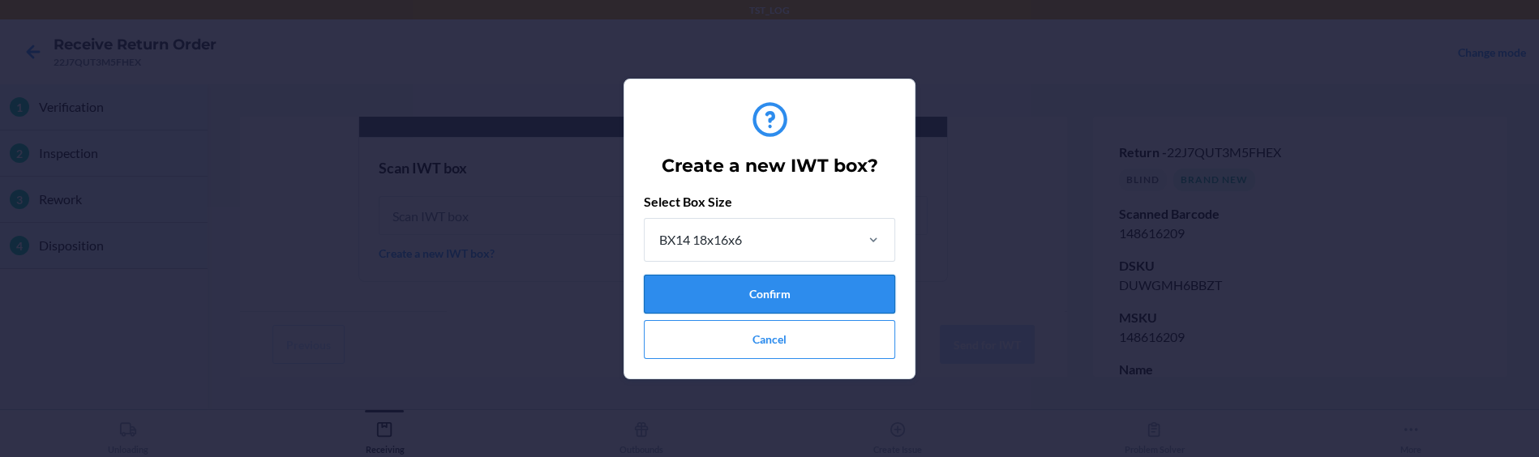
click at [713, 291] on button "Confirm" at bounding box center [769, 294] width 251 height 39
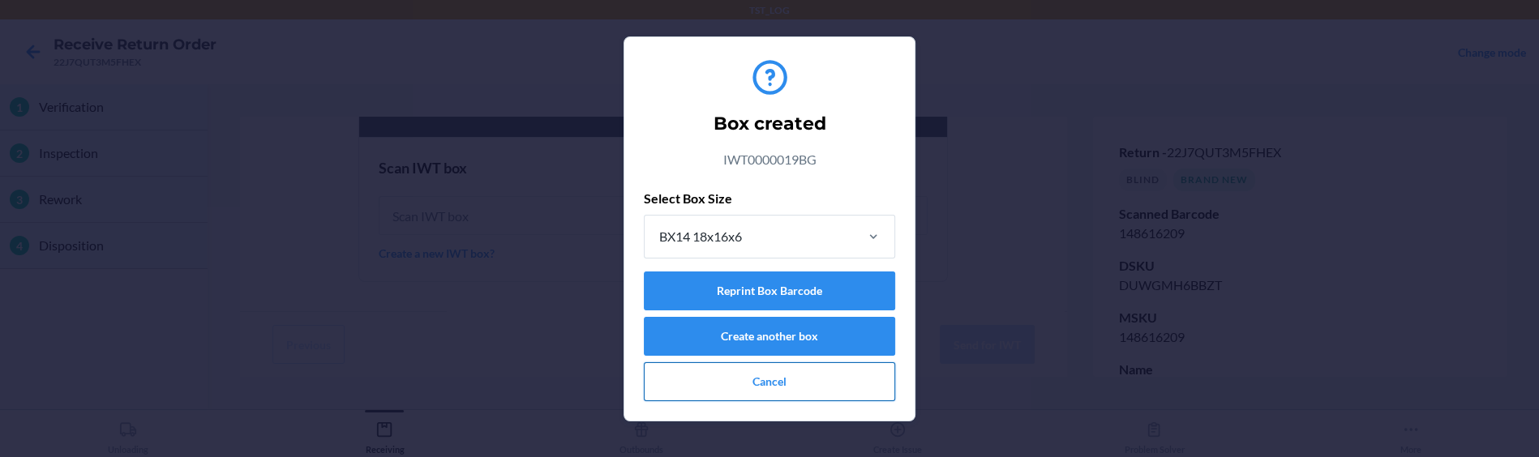
click at [741, 387] on button "Cancel" at bounding box center [769, 381] width 251 height 39
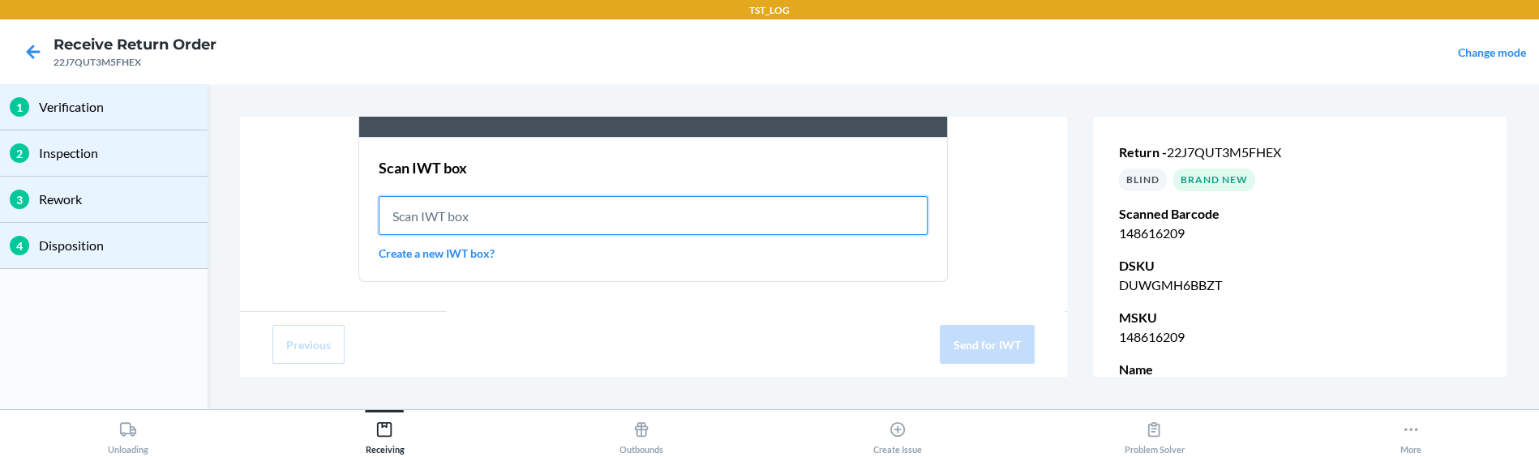
click at [600, 213] on input "text" at bounding box center [653, 215] width 549 height 39
paste input "IWT0000019BG"
type input "IWT0000019BG"
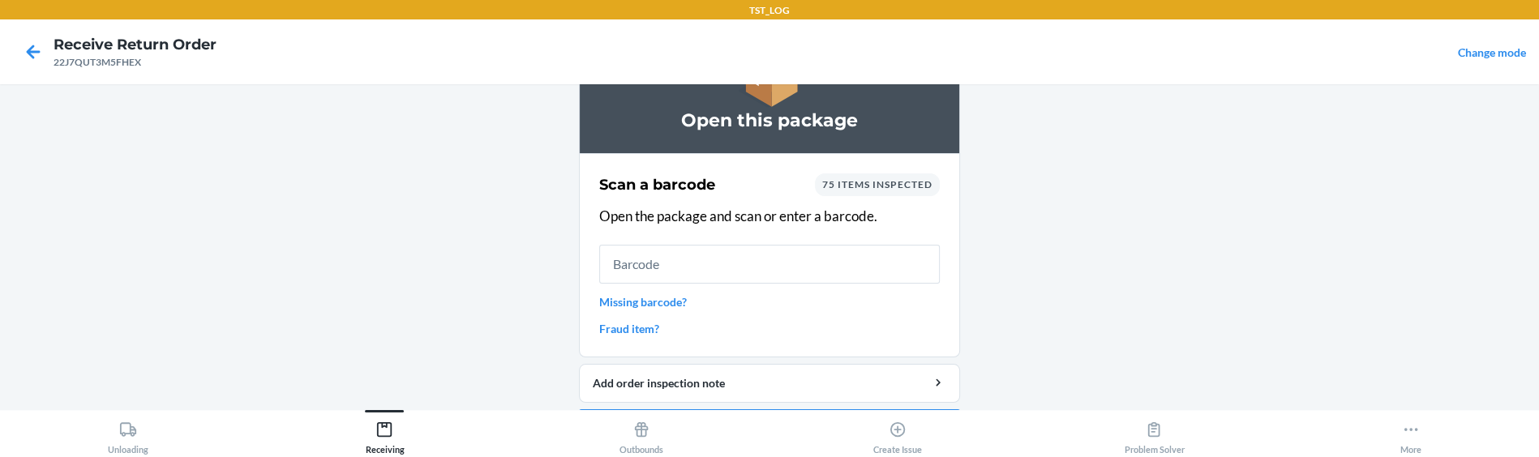
scroll to position [130, 0]
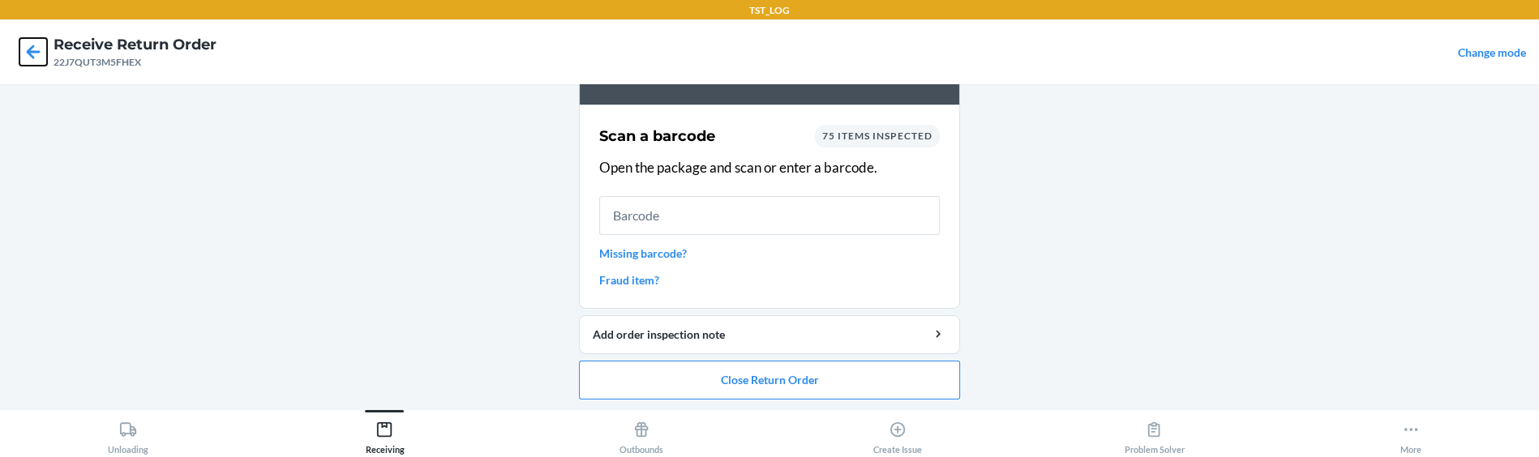
click at [32, 51] on icon at bounding box center [34, 52] width 14 height 14
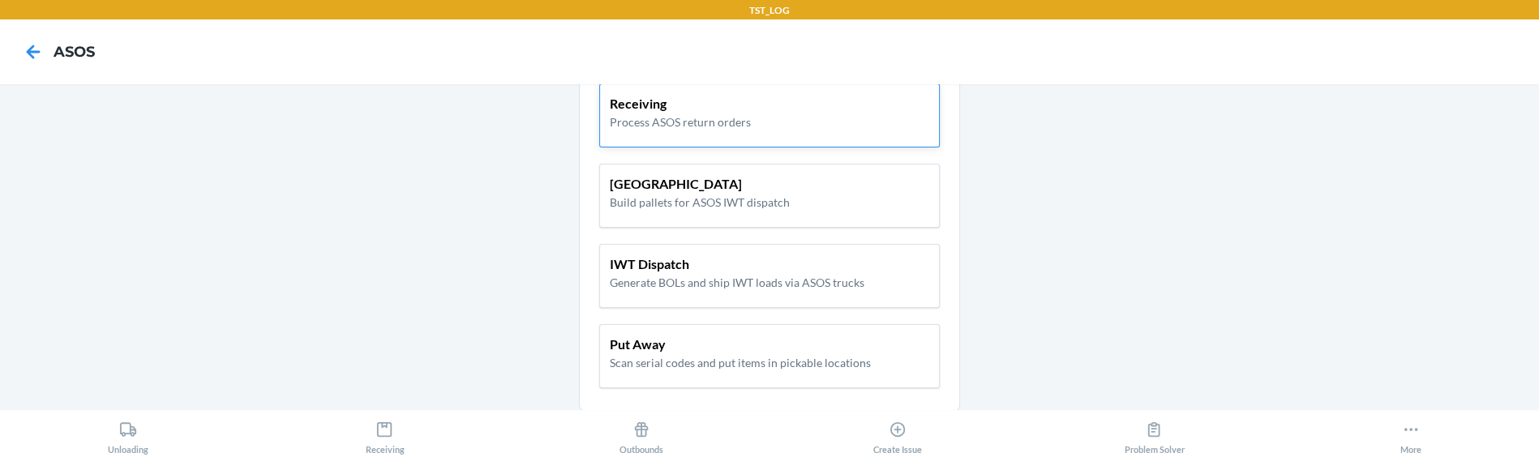
click at [691, 131] on div "Receiving Process ASOS return orders" at bounding box center [769, 116] width 341 height 64
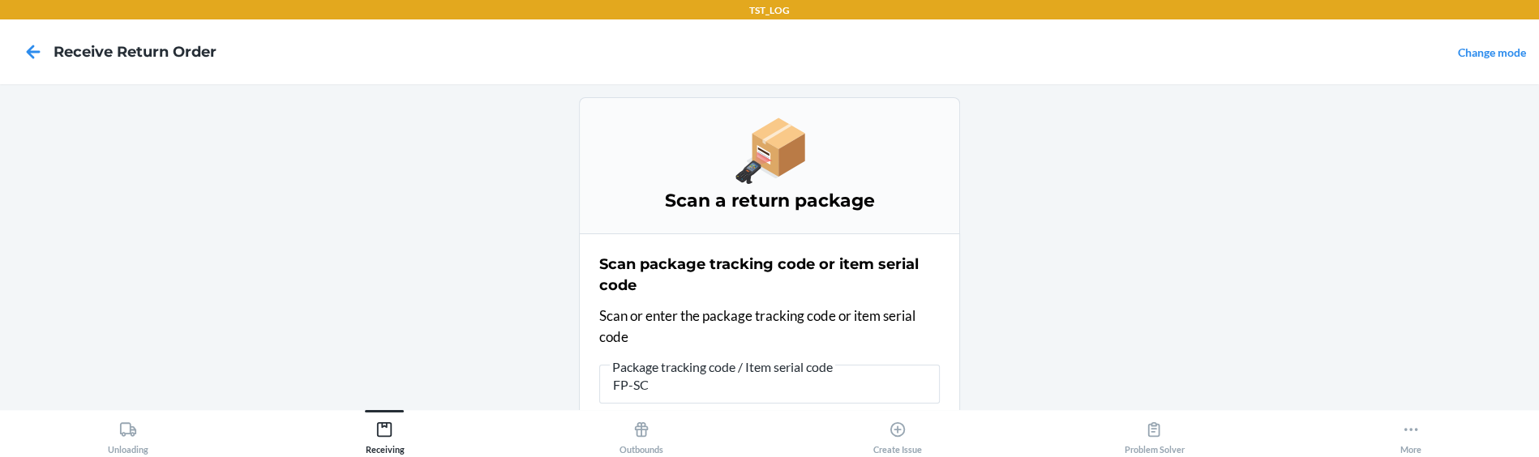
type input "FP-SC-"
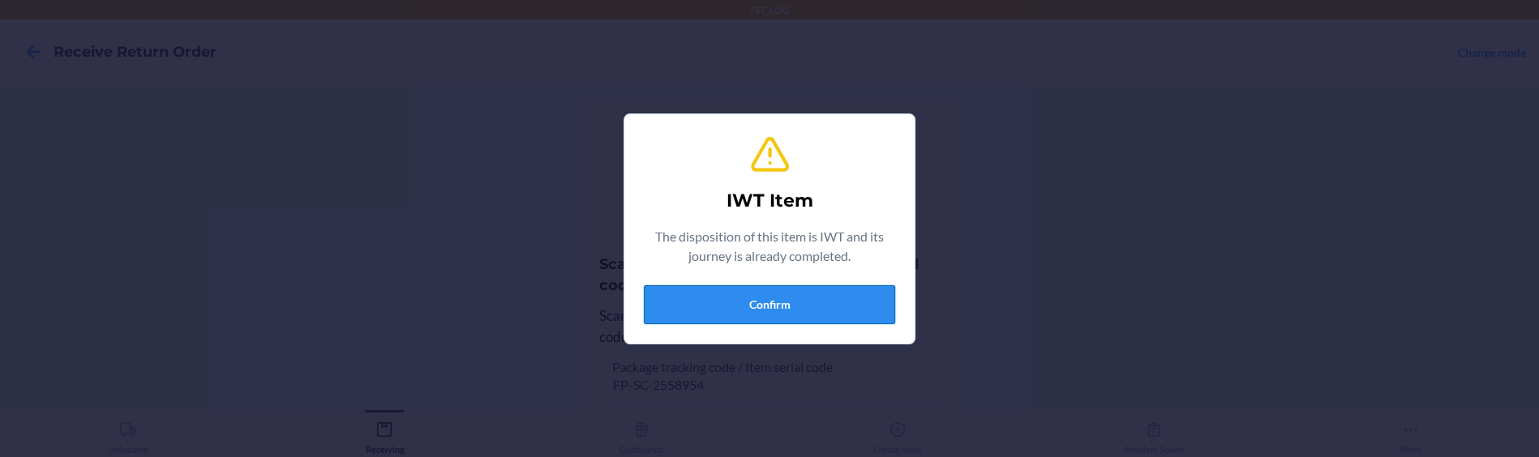
click at [782, 311] on button "Confirm" at bounding box center [769, 304] width 251 height 39
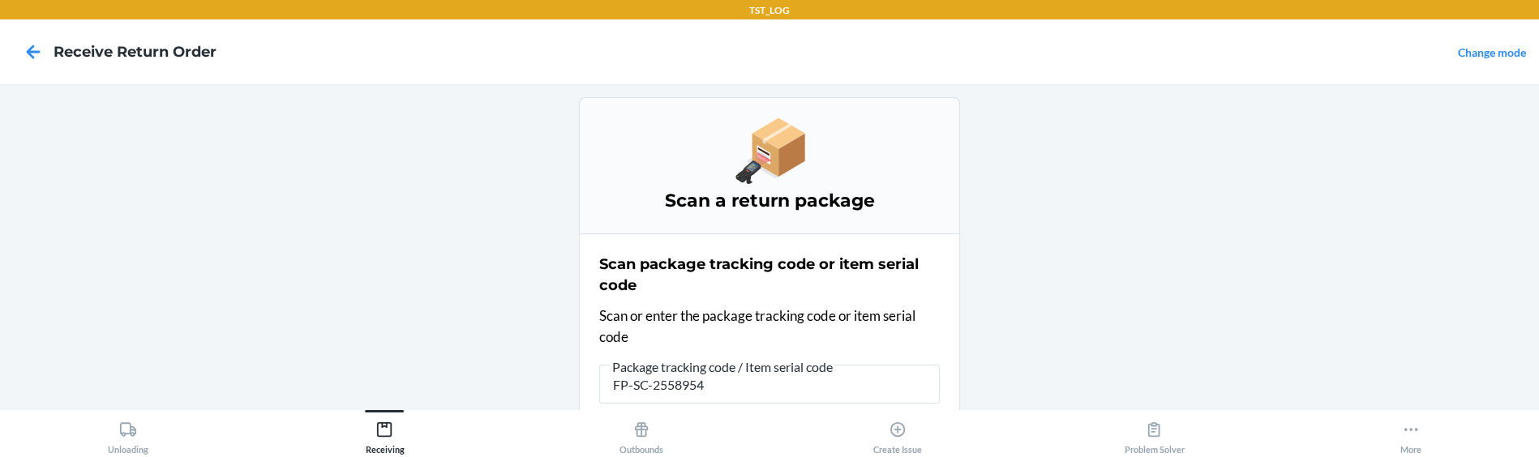
scroll to position [25, 0]
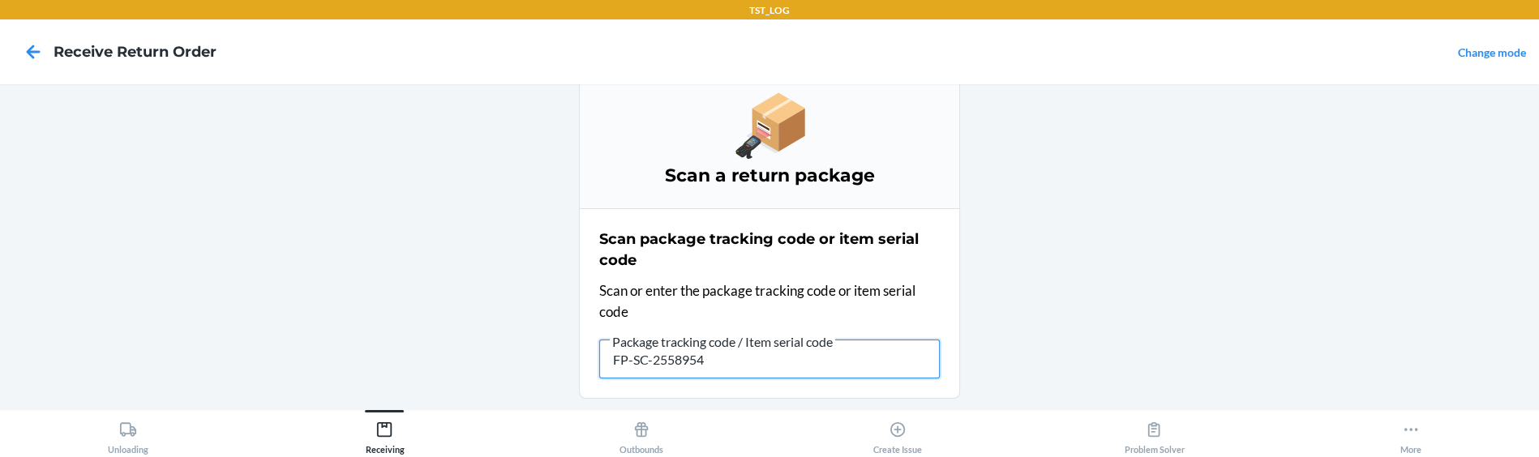
click at [714, 363] on input "FP-SC-2558954" at bounding box center [769, 359] width 341 height 39
click at [671, 356] on input "text" at bounding box center [769, 359] width 341 height 39
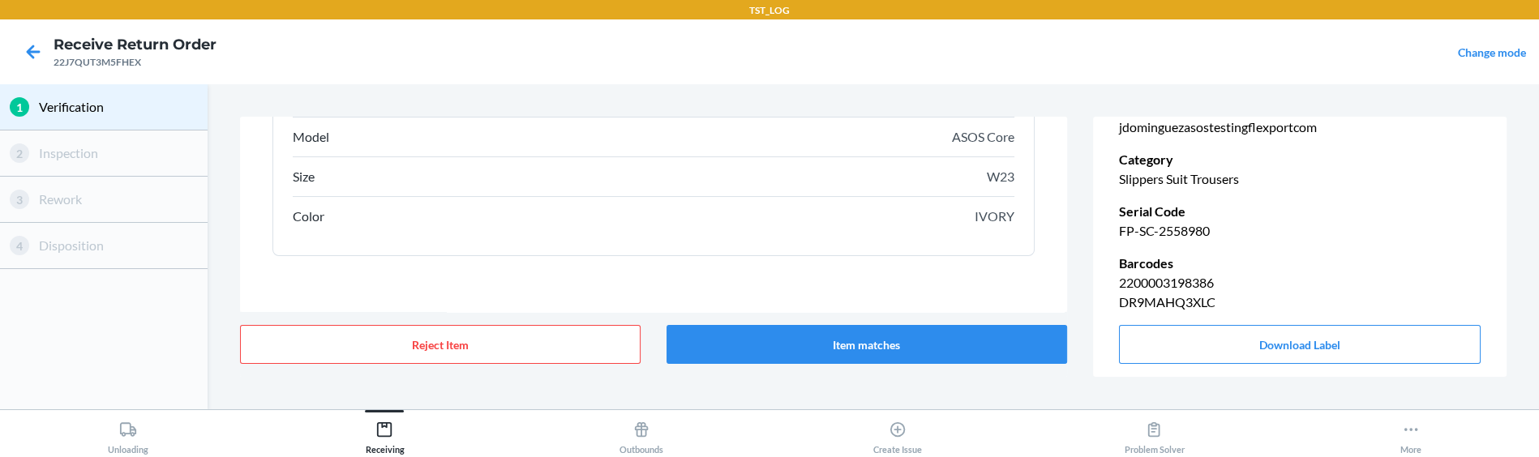
scroll to position [310, 0]
drag, startPoint x: 1120, startPoint y: 232, endPoint x: 1264, endPoint y: 234, distance: 144.3
click at [1260, 234] on p "FP-SC-2558980" at bounding box center [1300, 234] width 362 height 19
copy p "FP-SC-2558980"
click at [964, 217] on div "Color IVORY" at bounding box center [654, 216] width 722 height 39
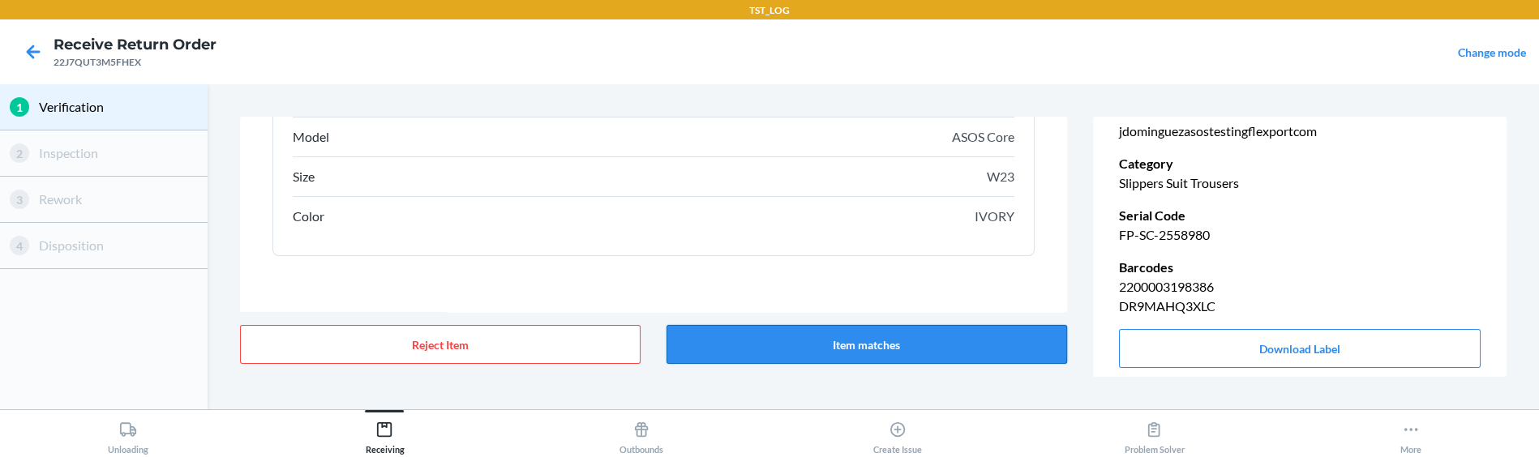
click at [917, 344] on button "Item matches" at bounding box center [866, 344] width 401 height 39
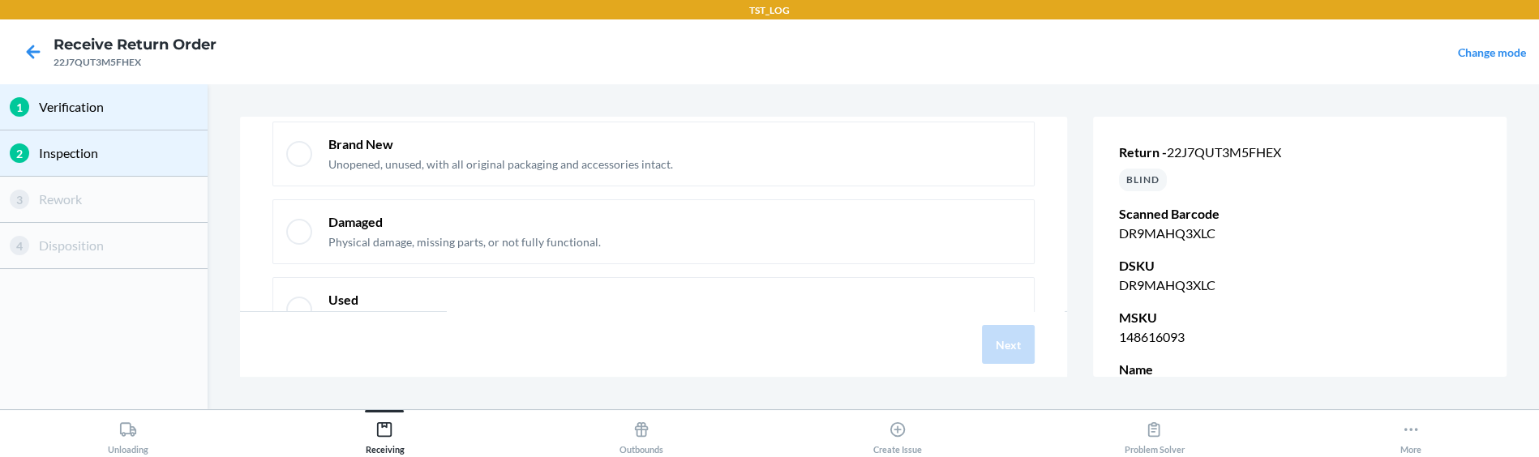
scroll to position [94, 0]
click at [515, 231] on div "Damaged Physical damage, missing parts, or not fully functional." at bounding box center [464, 230] width 272 height 37
checkbox input "true"
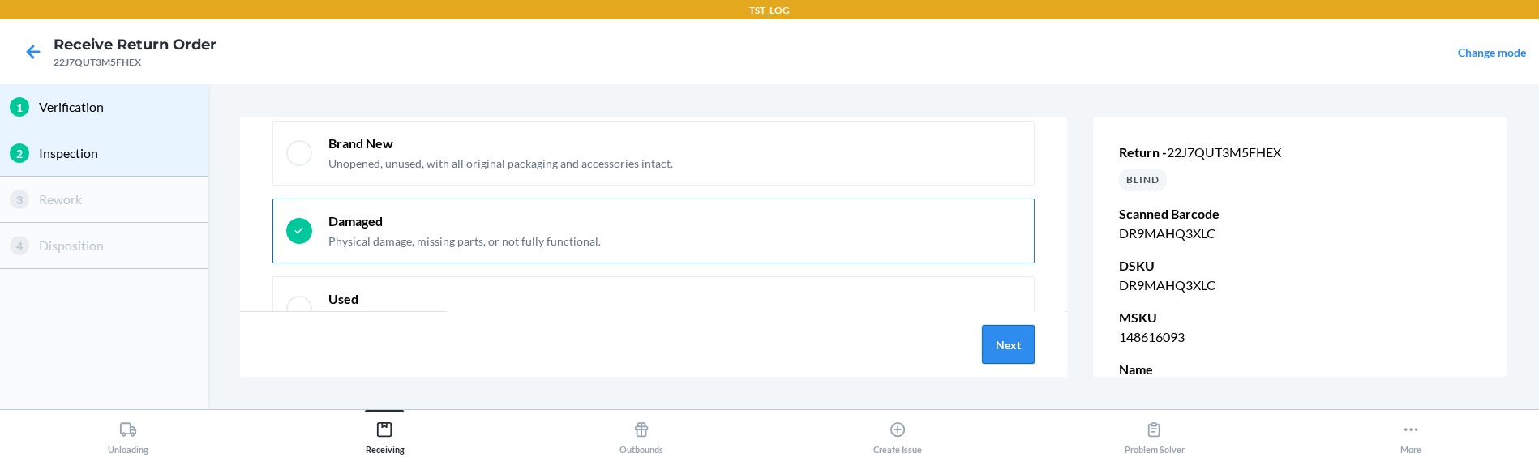
click at [1008, 354] on button "Next" at bounding box center [1008, 344] width 53 height 39
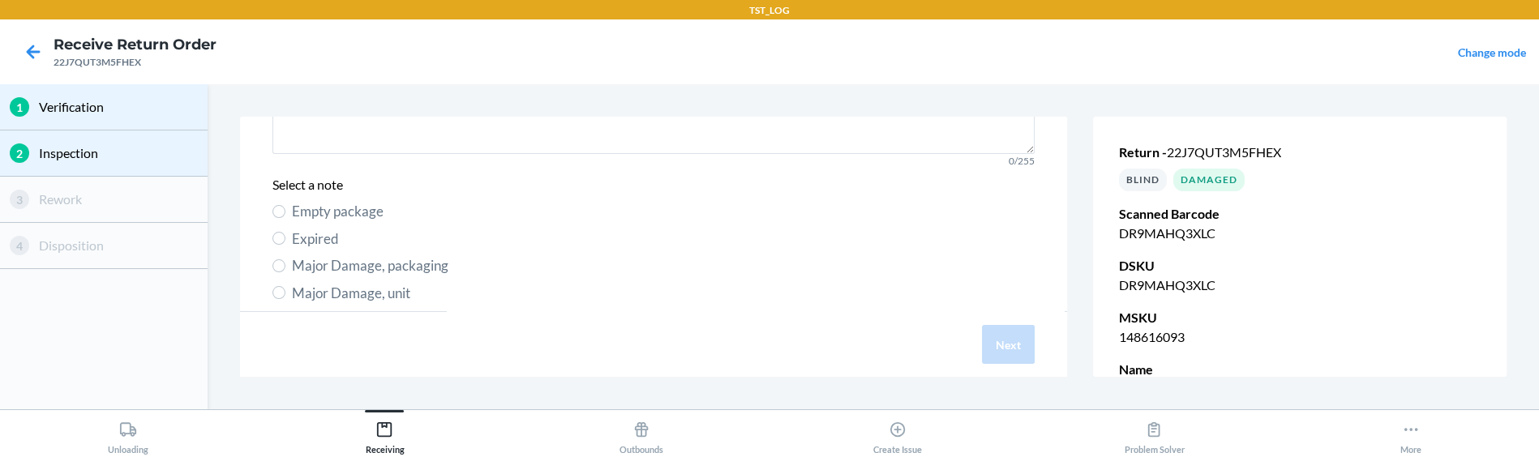
scroll to position [155, 0]
click at [349, 258] on span "Major Damage, packaging" at bounding box center [663, 257] width 743 height 21
click at [285, 258] on input "Major Damage, packaging" at bounding box center [278, 257] width 13 height 13
radio input "true"
click at [1009, 348] on button "Next" at bounding box center [1008, 344] width 53 height 39
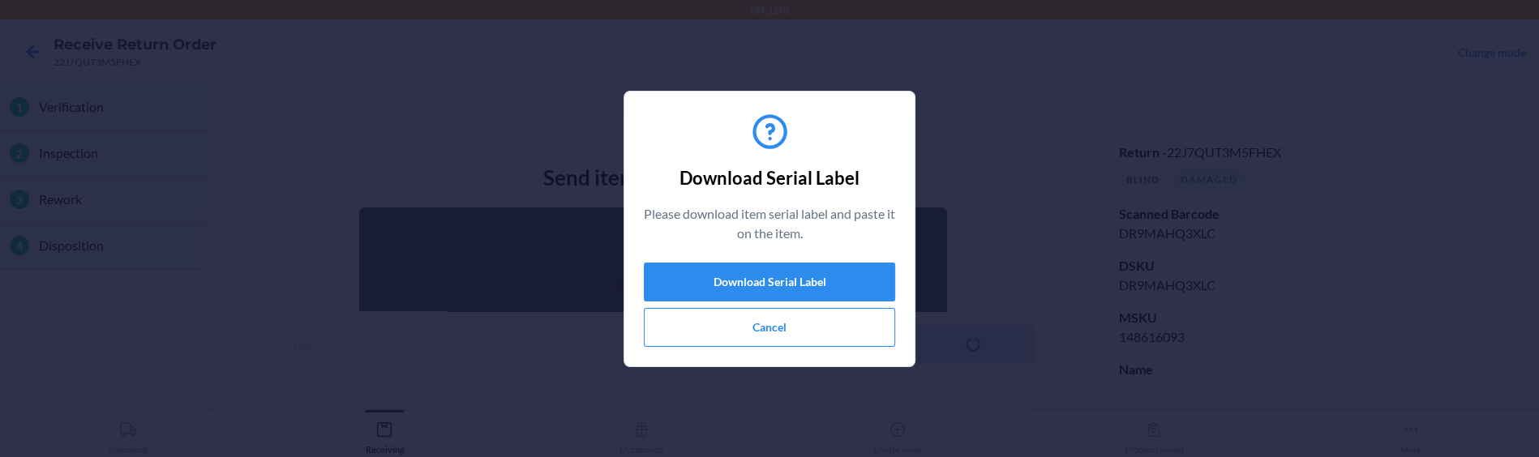
scroll to position [168, 0]
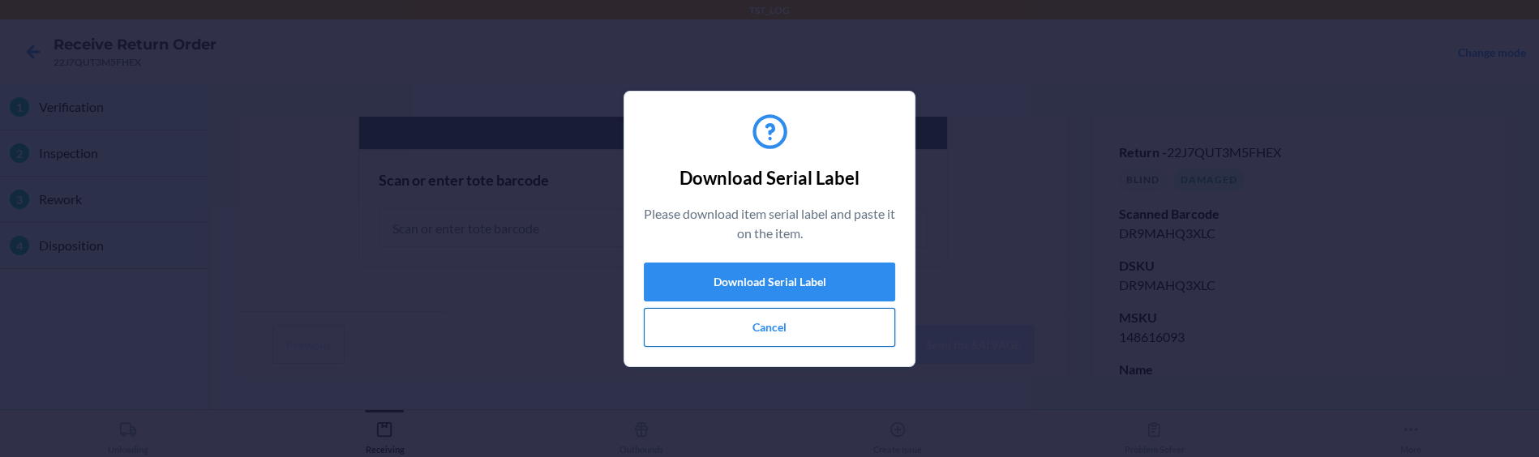
click at [802, 335] on button "Cancel" at bounding box center [769, 327] width 251 height 39
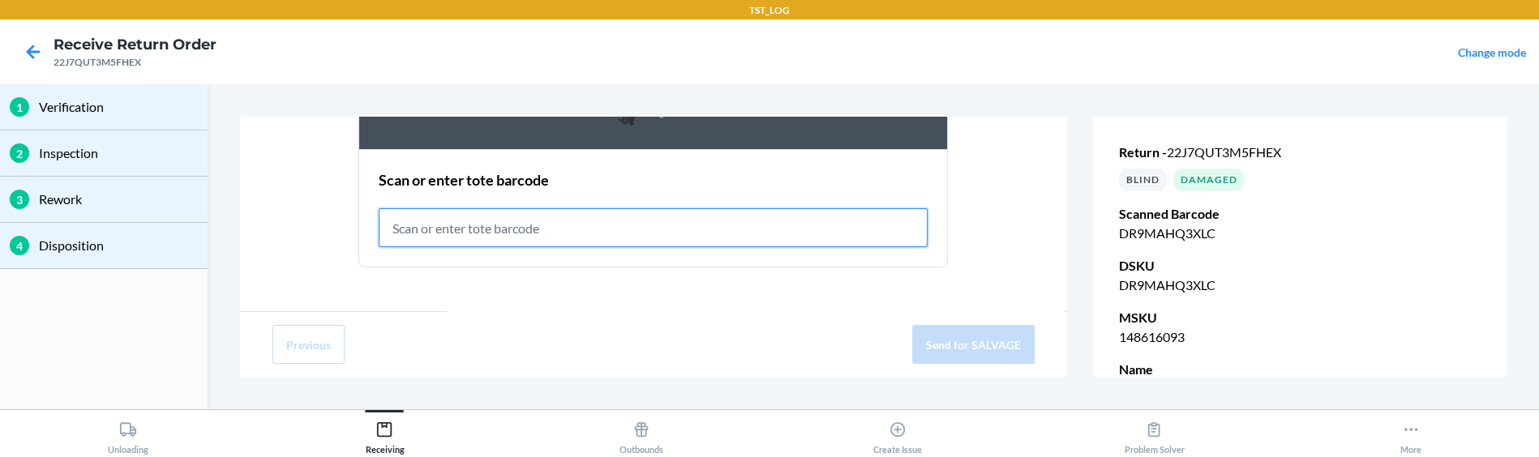
click at [625, 223] on input "text" at bounding box center [653, 227] width 549 height 39
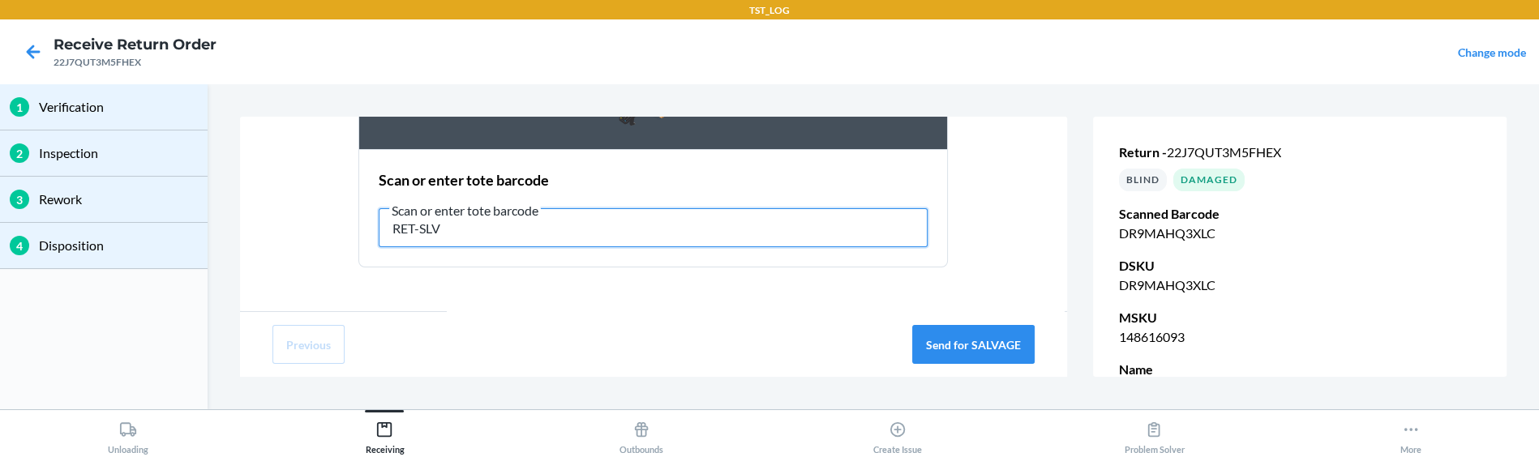
type input "RET-SLV"
